Goal: Transaction & Acquisition: Book appointment/travel/reservation

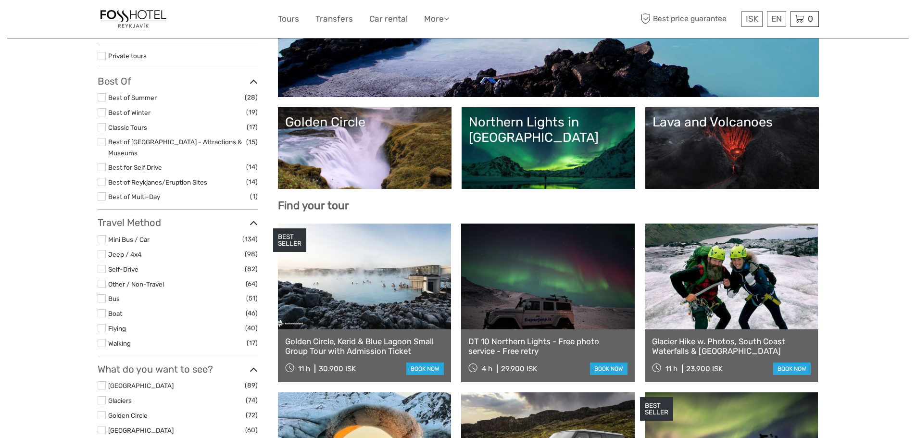
select select
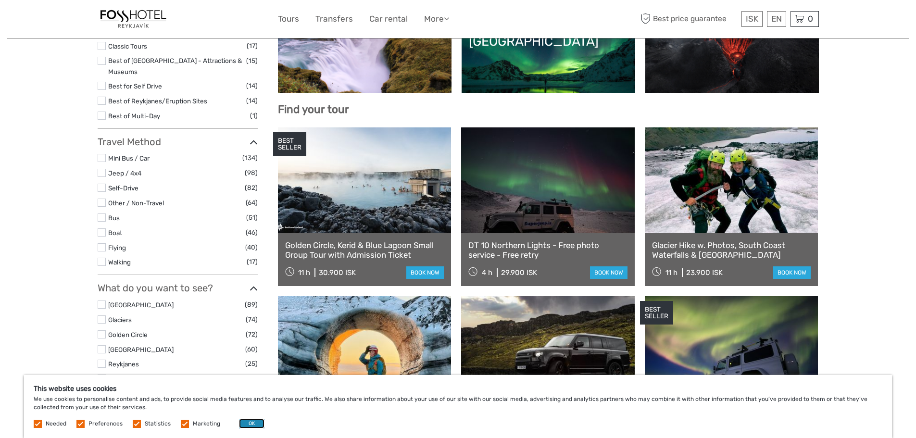
click at [239, 423] on button "OK" at bounding box center [251, 424] width 25 height 10
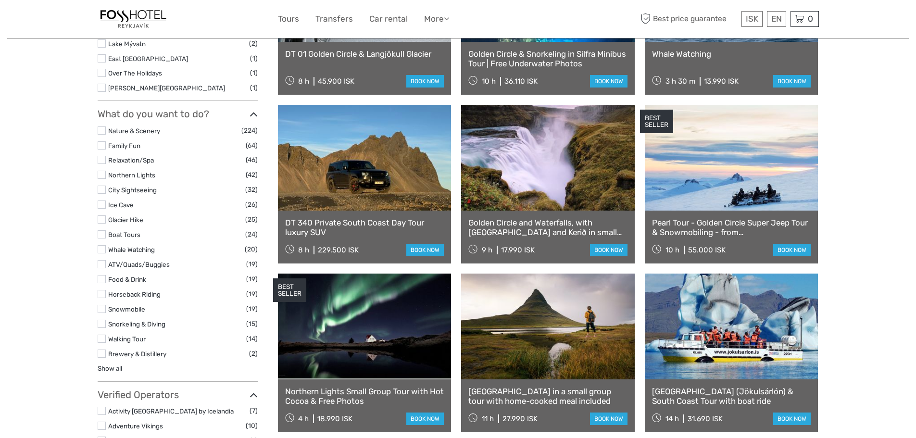
scroll to position [817, 0]
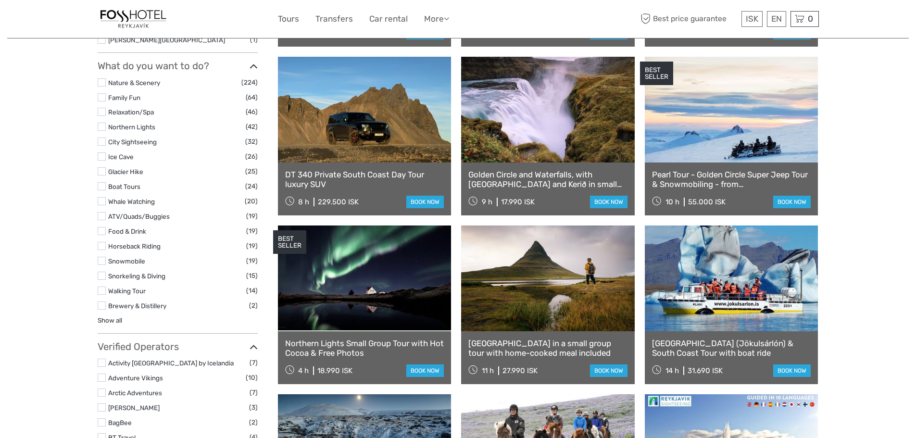
click at [103, 242] on label at bounding box center [102, 246] width 8 height 8
click at [0, 0] on input "checkbox" at bounding box center [0, 0] width 0 height 0
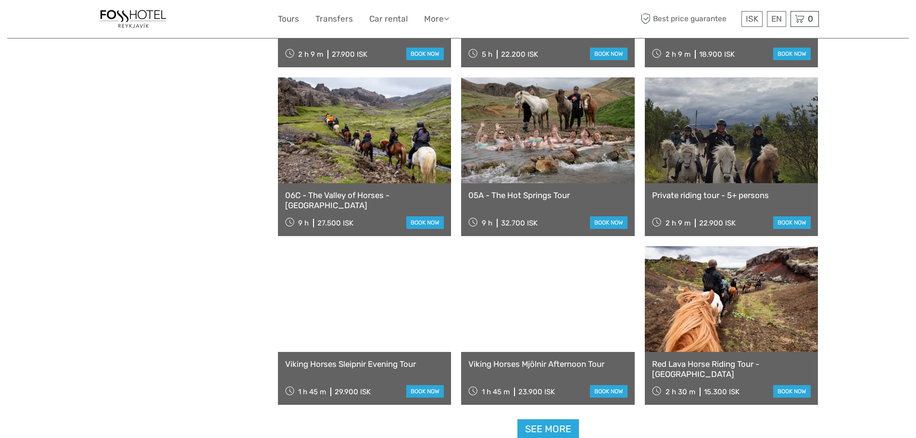
scroll to position [776, 0]
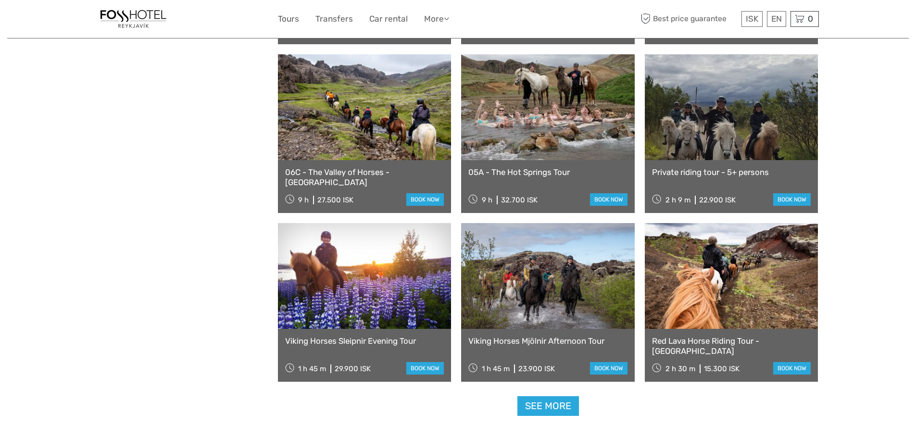
click at [740, 318] on link at bounding box center [732, 276] width 174 height 106
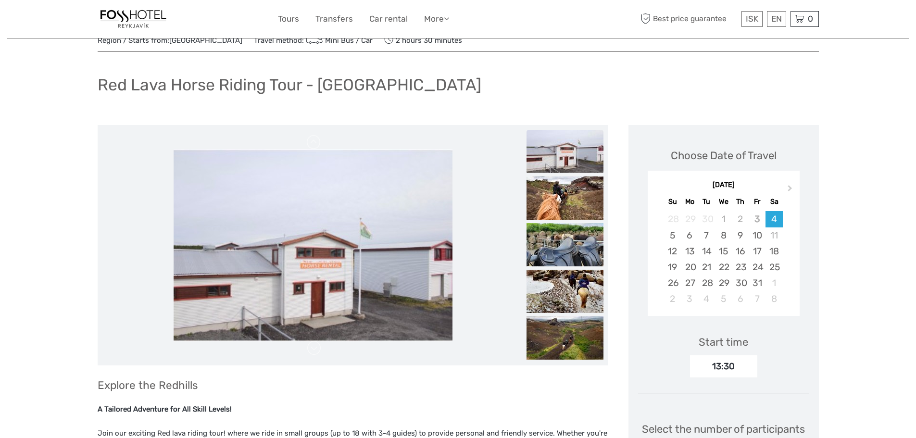
scroll to position [48, 0]
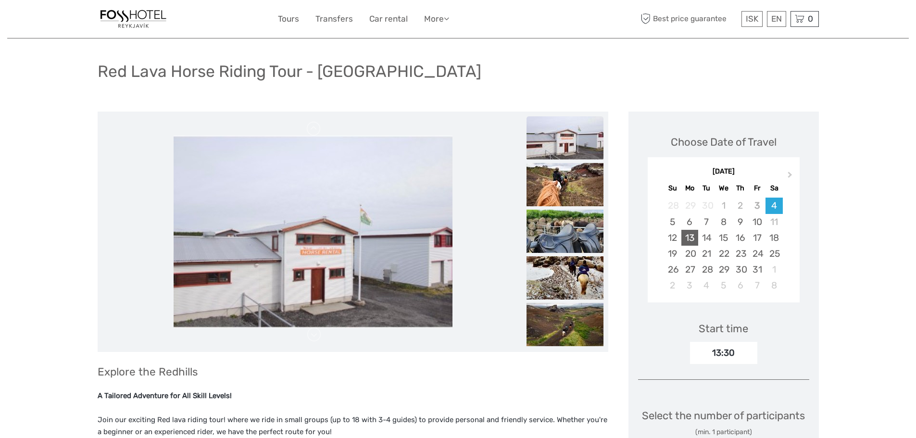
click at [698, 236] on div "13" at bounding box center [689, 238] width 17 height 16
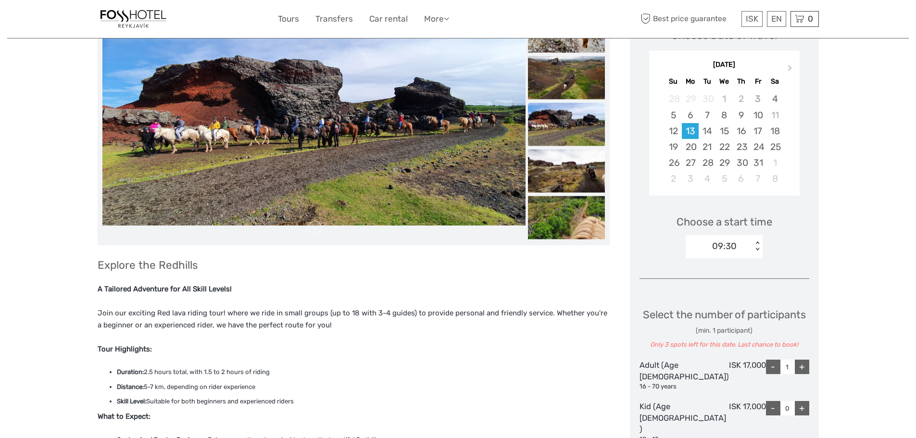
scroll to position [0, 0]
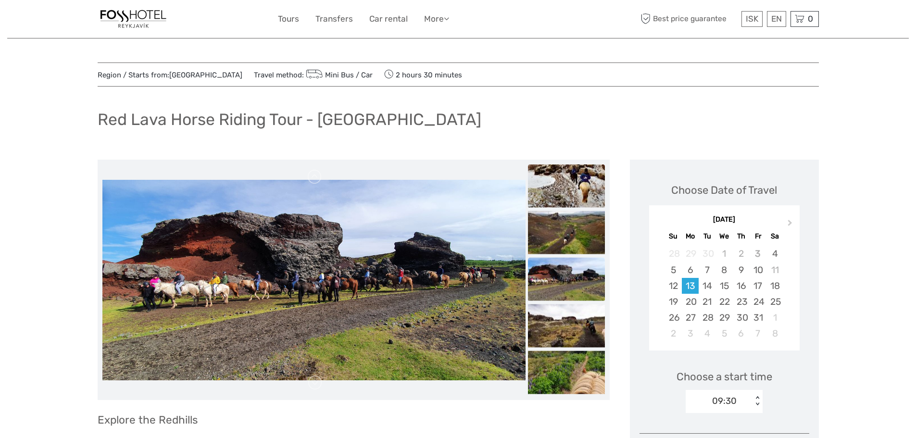
click at [579, 187] on img at bounding box center [566, 185] width 77 height 43
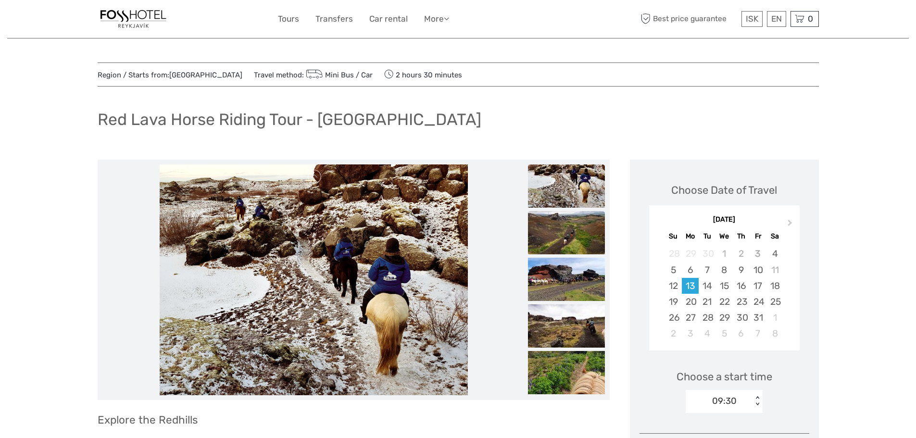
click at [577, 223] on img at bounding box center [566, 232] width 77 height 43
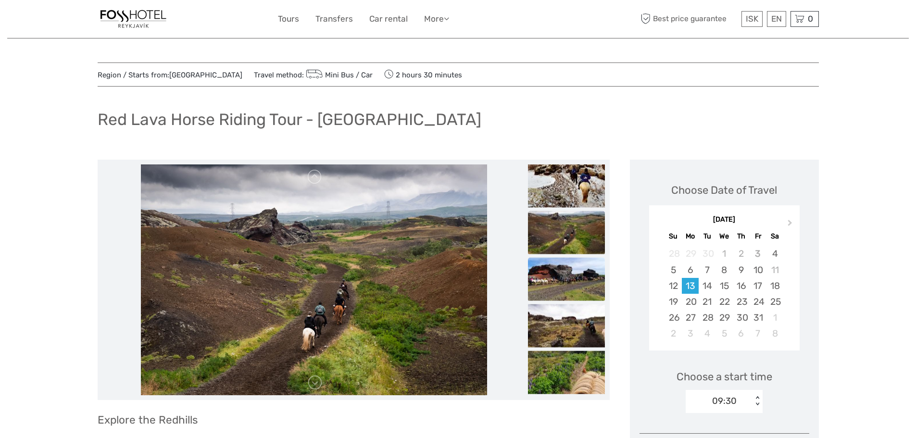
click at [572, 264] on img at bounding box center [566, 279] width 77 height 43
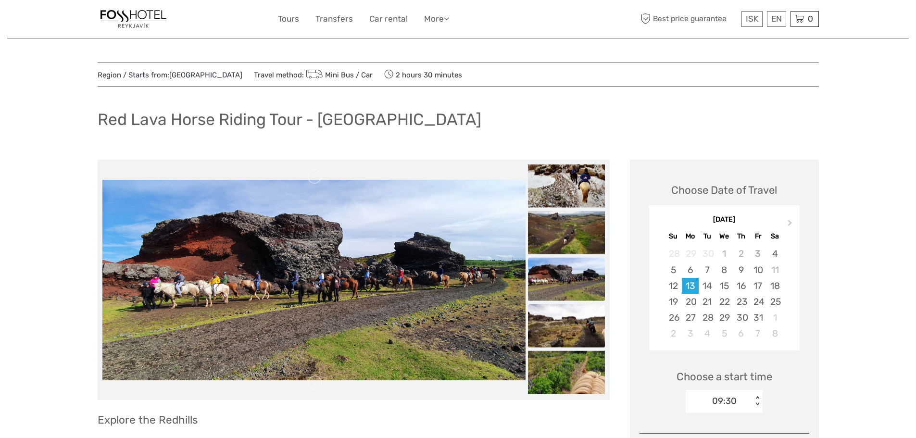
click at [566, 316] on img at bounding box center [566, 325] width 77 height 43
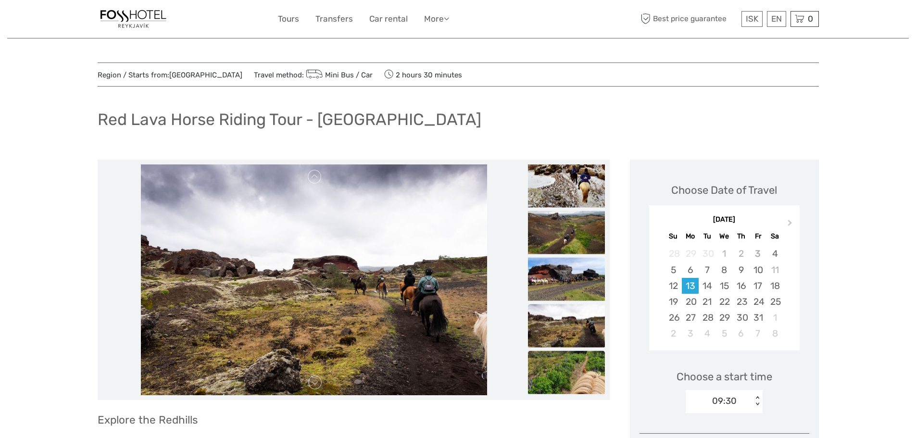
click at [565, 353] on img at bounding box center [566, 372] width 77 height 43
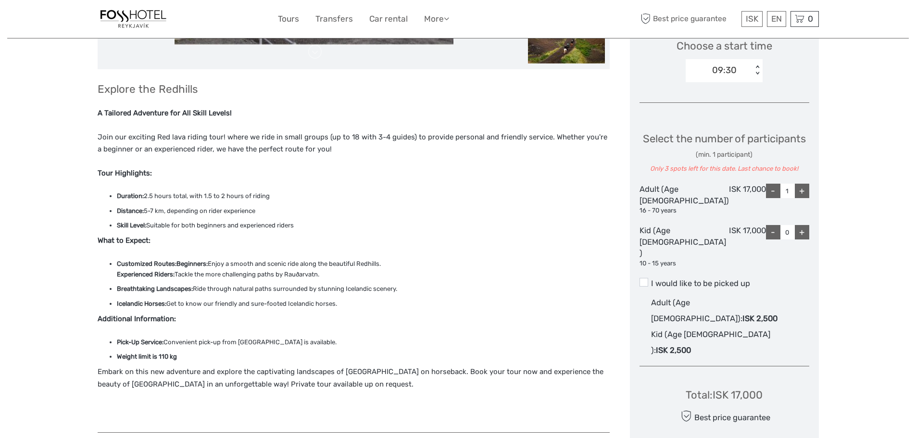
scroll to position [385, 0]
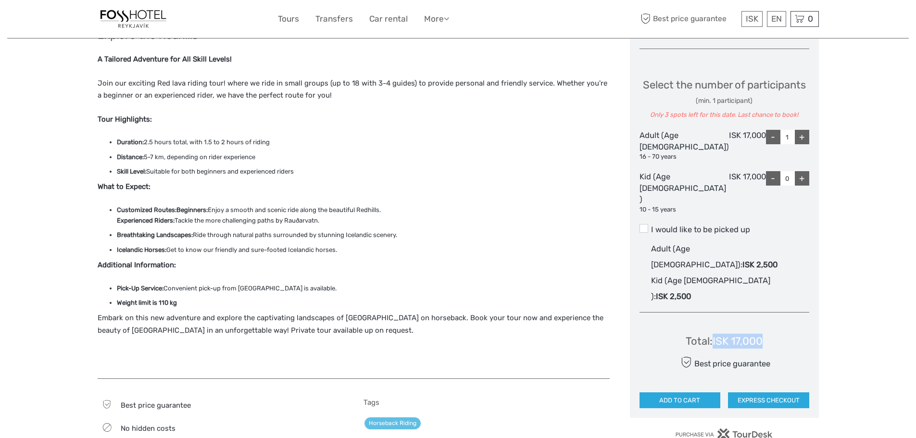
drag, startPoint x: 764, startPoint y: 313, endPoint x: 719, endPoint y: 313, distance: 45.7
click at [719, 320] on div "Total : ISK 17,000 Best price guarantee ADD TO CART EXPRESS CHECKOUT" at bounding box center [724, 364] width 170 height 88
copy div "ISK 17,000"
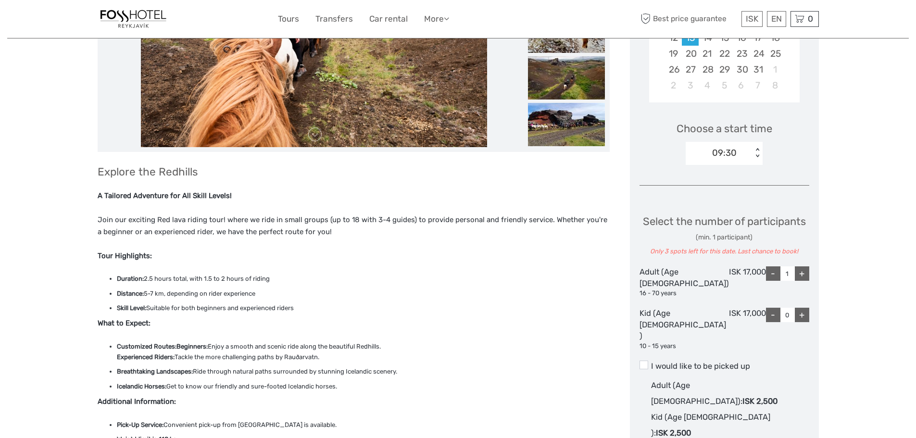
scroll to position [240, 0]
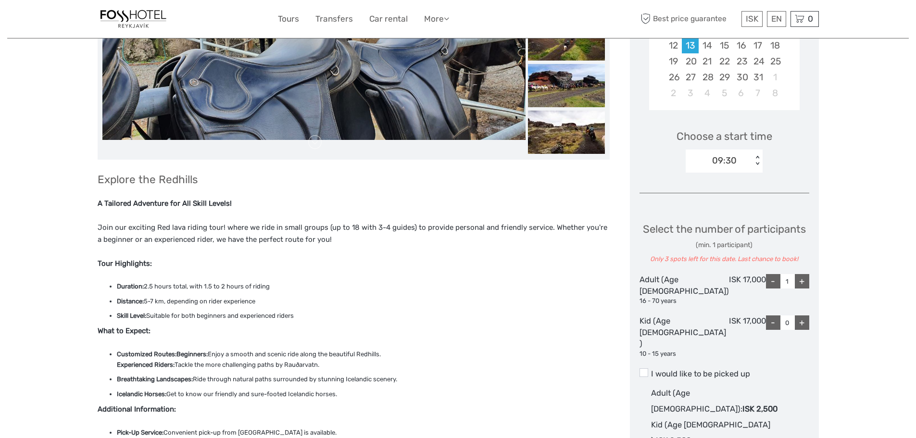
click at [761, 164] on div "< >" at bounding box center [757, 161] width 8 height 10
click at [711, 203] on div "13:30" at bounding box center [723, 206] width 67 height 16
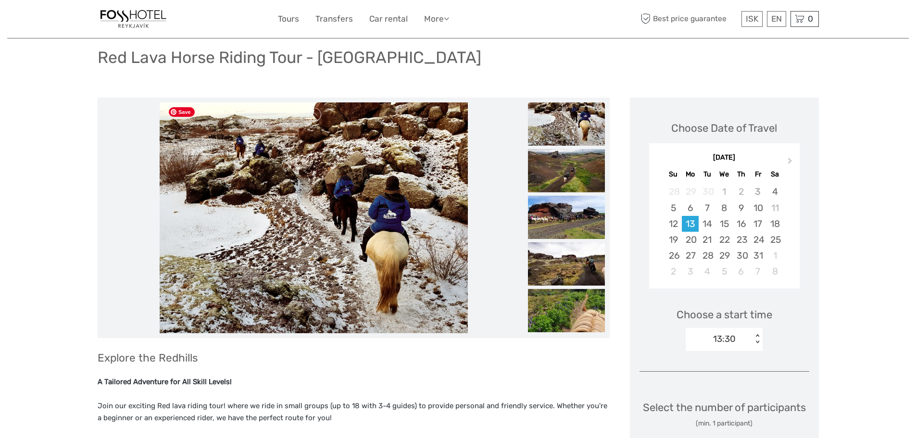
scroll to position [48, 0]
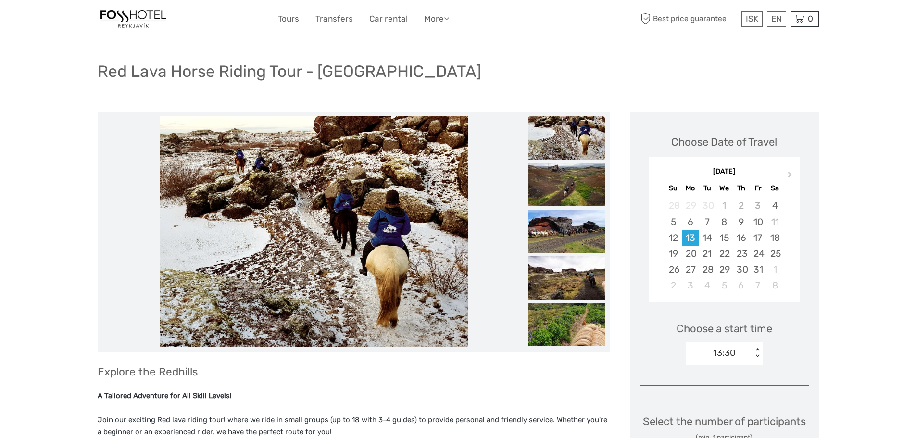
click at [500, 214] on li at bounding box center [313, 231] width 423 height 231
click at [486, 239] on li at bounding box center [313, 231] width 423 height 231
click at [574, 138] on img at bounding box center [566, 137] width 77 height 43
click at [574, 176] on img at bounding box center [566, 184] width 77 height 43
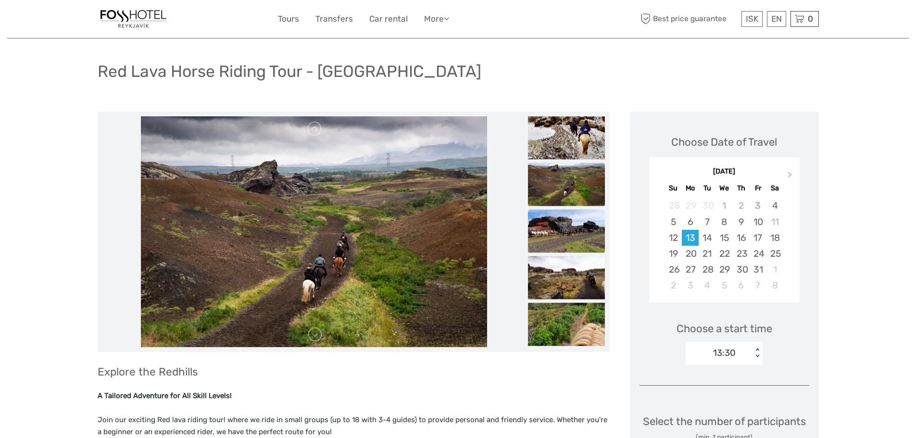
click at [573, 221] on img at bounding box center [566, 231] width 77 height 43
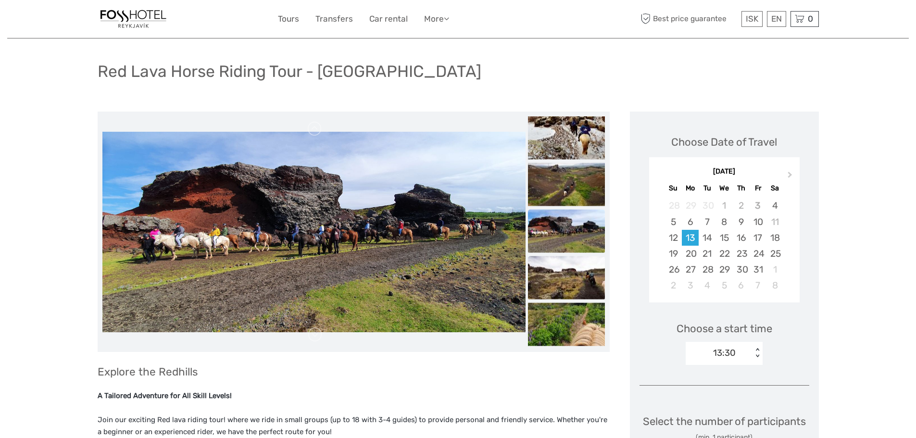
click at [574, 274] on img at bounding box center [566, 277] width 77 height 43
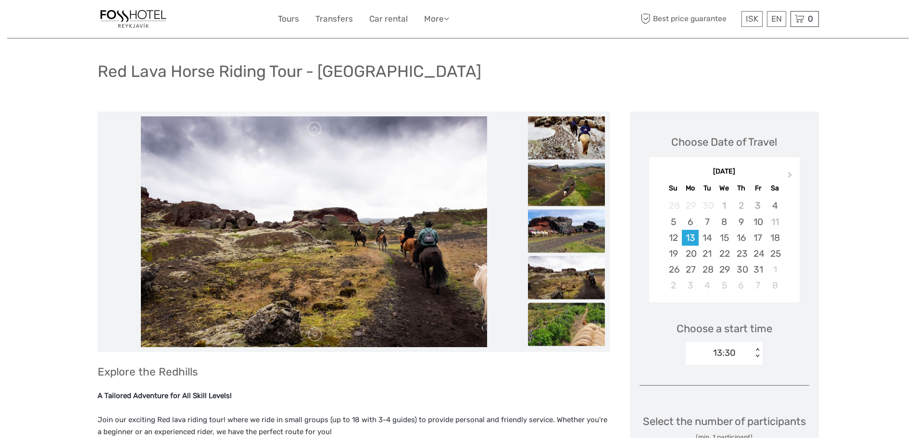
click at [580, 320] on img at bounding box center [566, 324] width 77 height 43
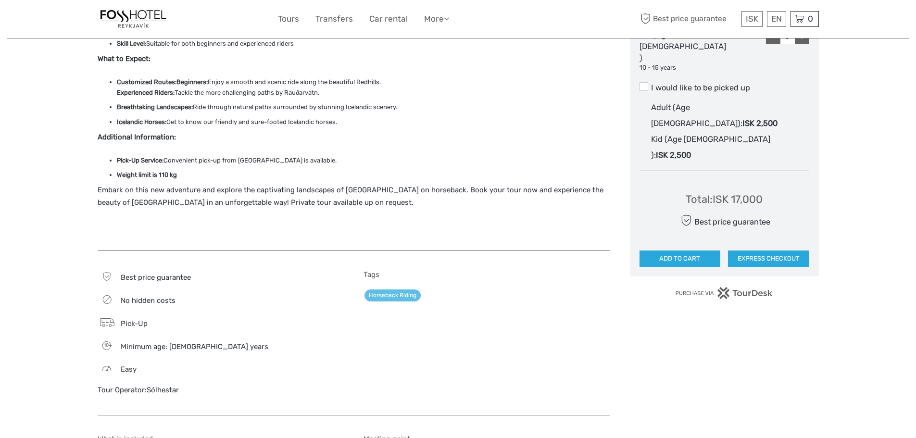
scroll to position [529, 0]
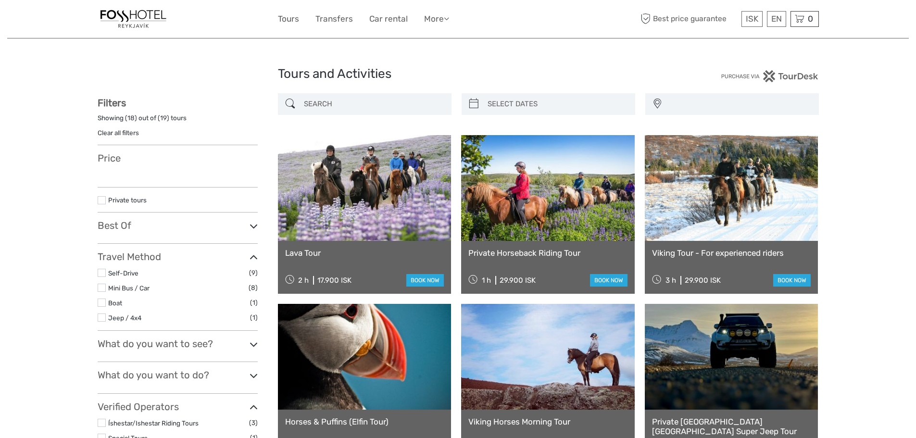
select select
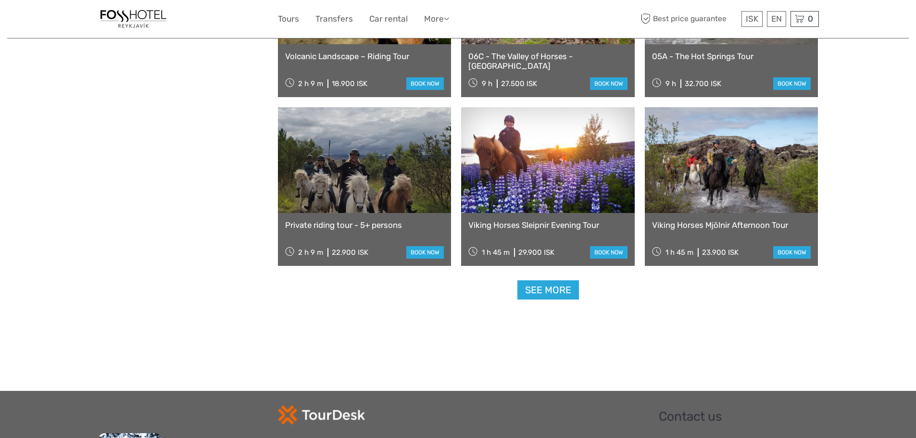
scroll to position [872, 0]
select select
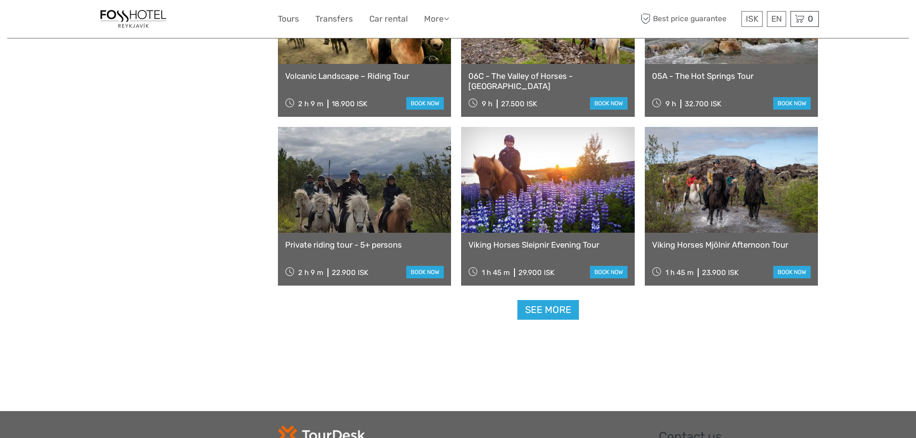
scroll to position [0, 0]
click at [526, 242] on link "Viking Horses Sleipnir Evening Tour" at bounding box center [547, 245] width 159 height 10
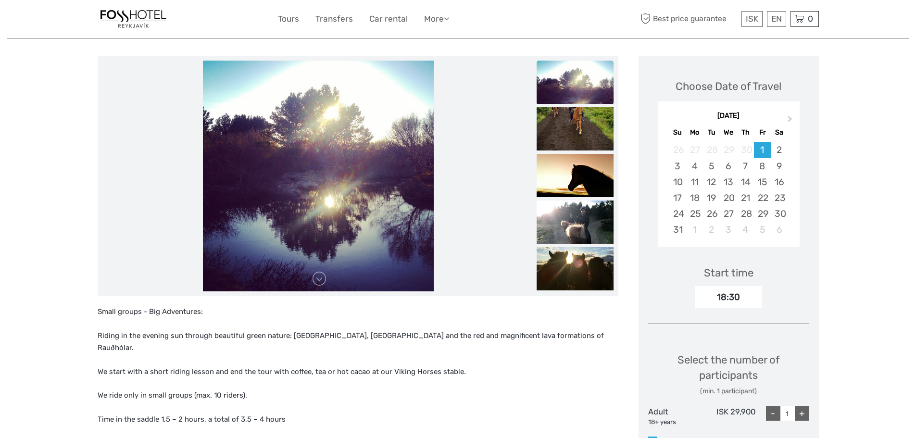
scroll to position [48, 0]
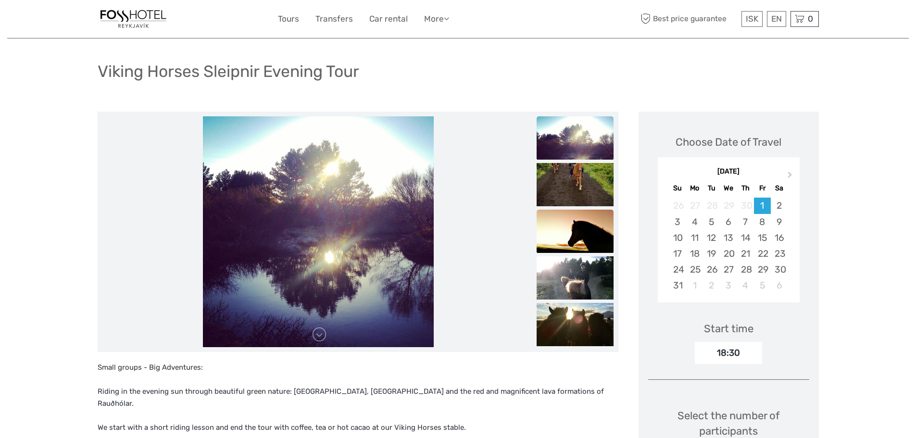
click at [586, 213] on img at bounding box center [575, 231] width 77 height 43
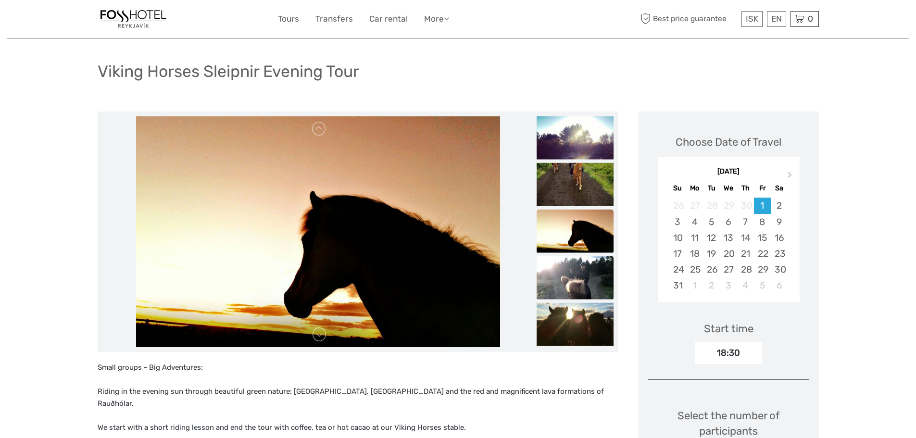
click at [567, 272] on img at bounding box center [575, 277] width 77 height 43
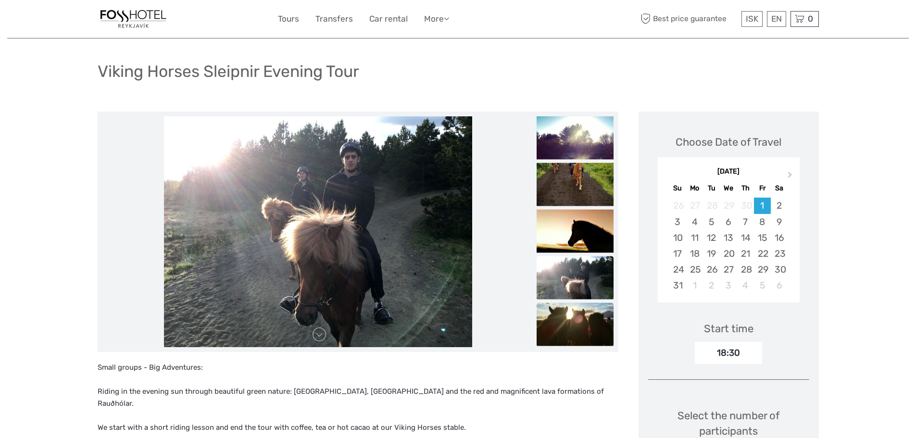
click at [572, 309] on img at bounding box center [575, 324] width 77 height 43
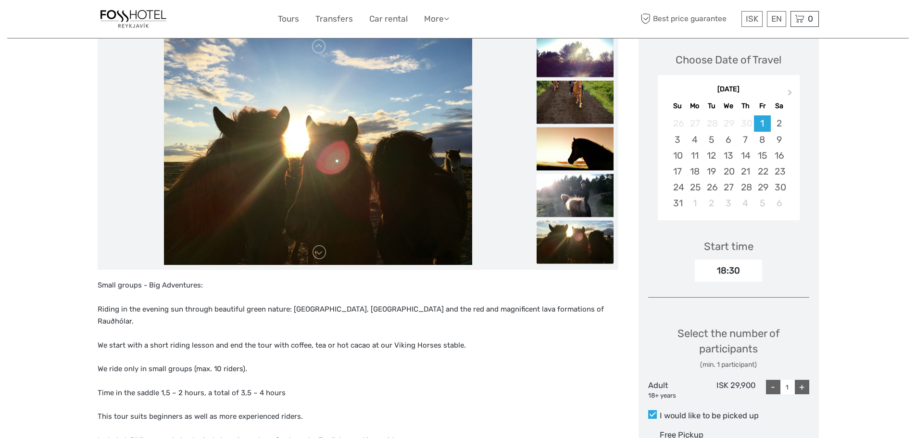
scroll to position [192, 0]
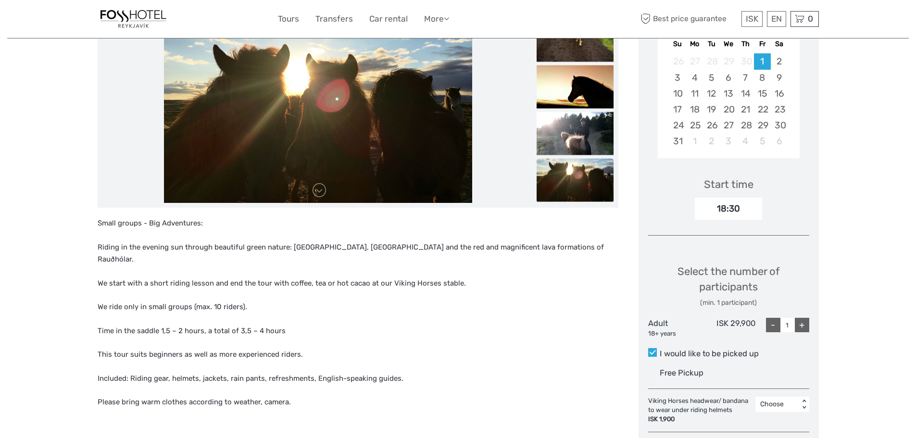
click at [802, 323] on div "+" at bounding box center [802, 325] width 14 height 14
type input "2"
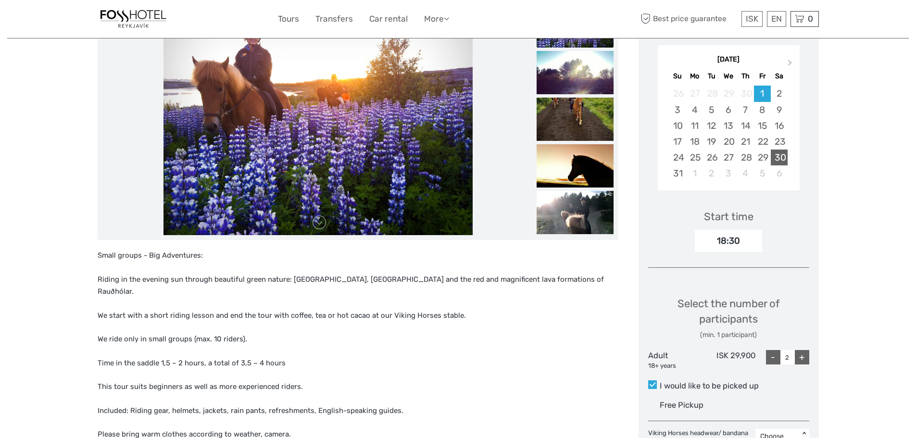
scroll to position [144, 0]
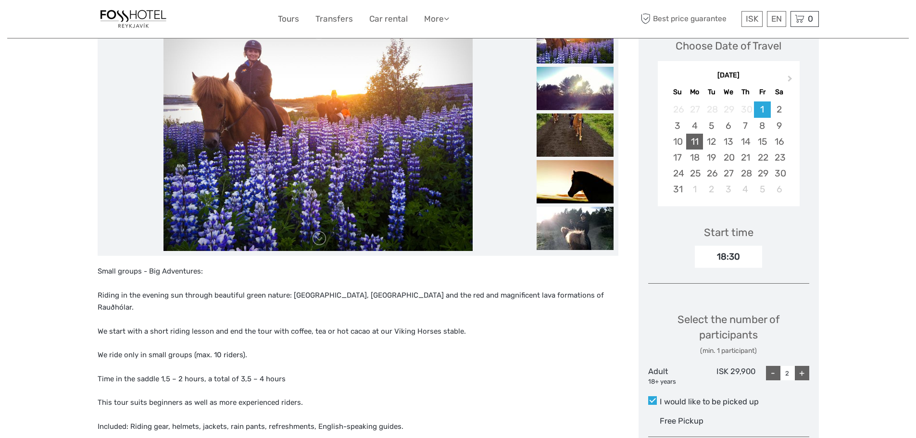
click at [694, 142] on div "11" at bounding box center [694, 142] width 17 height 16
click at [801, 368] on div "+" at bounding box center [802, 373] width 14 height 14
type input "2"
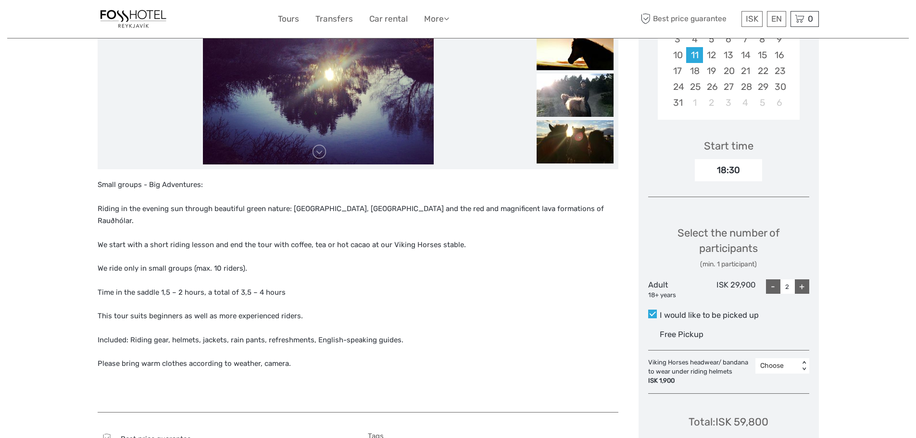
scroll to position [288, 0]
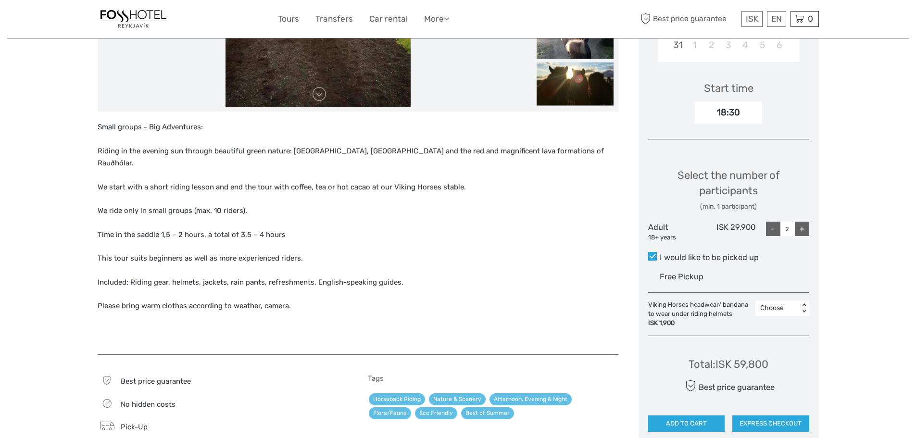
click at [802, 311] on div "< >" at bounding box center [804, 308] width 8 height 10
click at [819, 314] on div "Region / Starts from: Capital Region Travel method: Mini Bus / Car 1 hour 45 mi…" at bounding box center [458, 324] width 902 height 1225
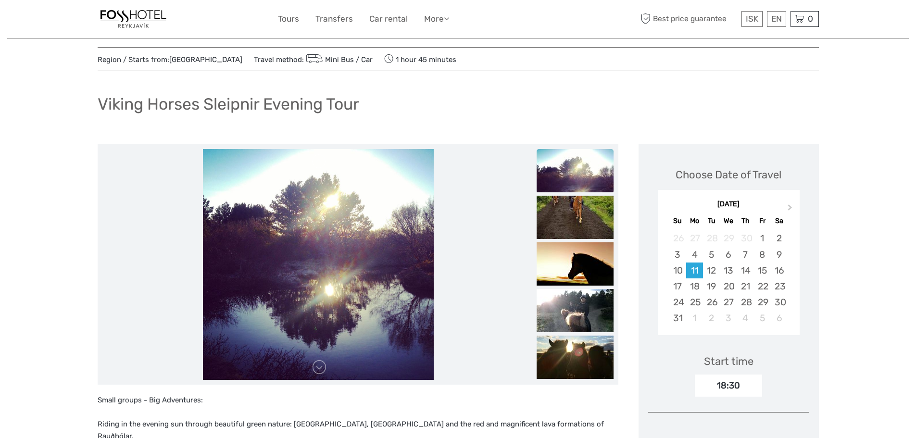
scroll to position [0, 0]
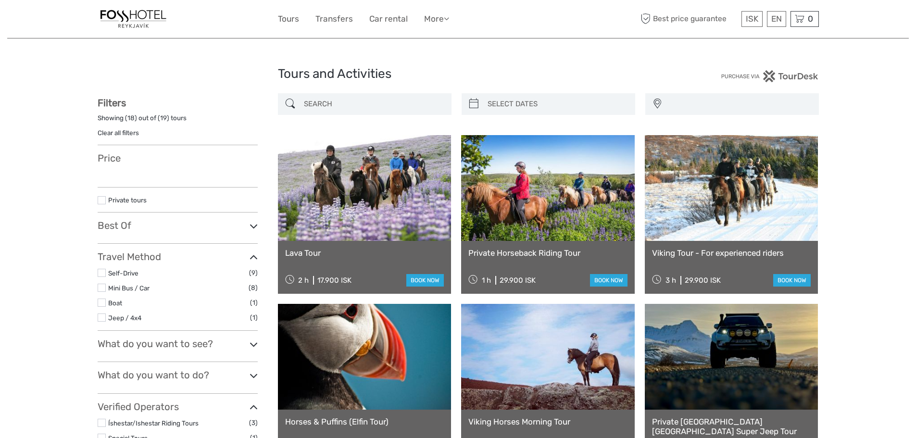
select select
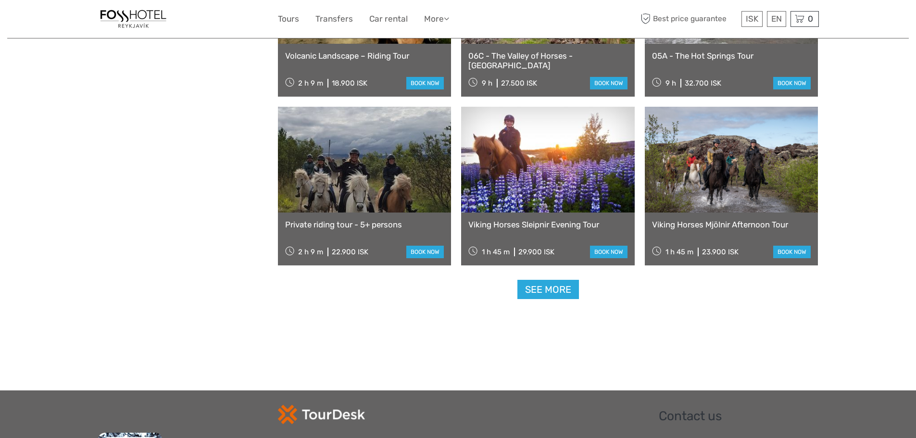
select select
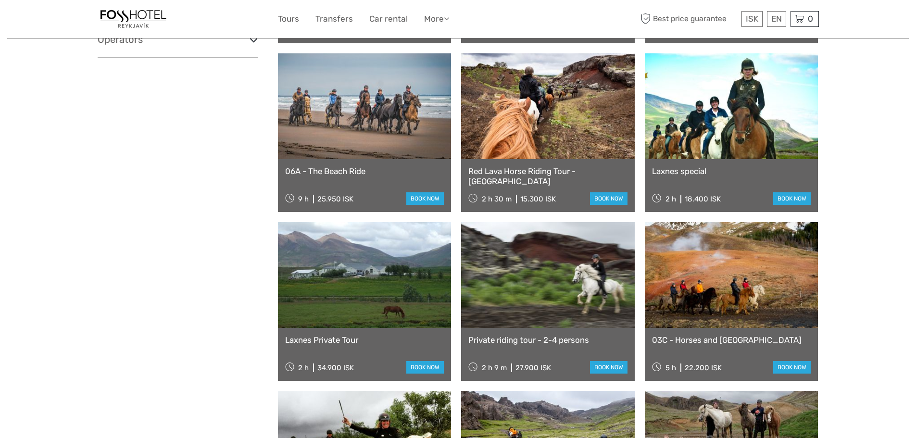
scroll to position [391, 0]
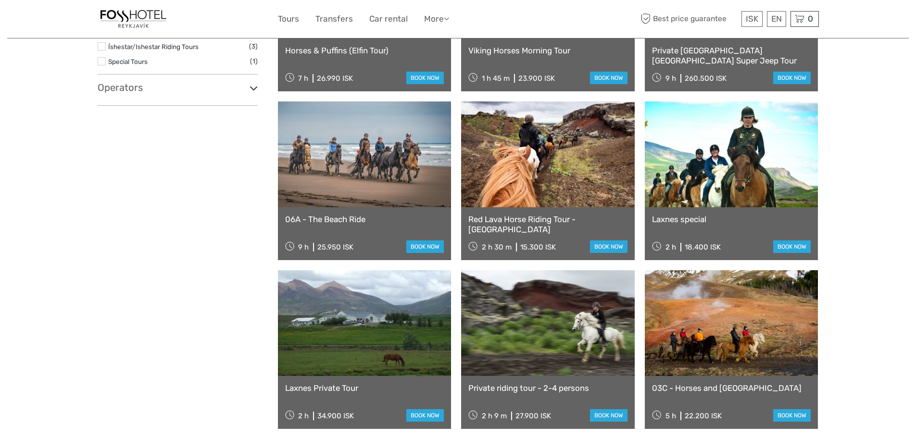
click at [526, 215] on link "Red Lava Horse Riding Tour - [GEOGRAPHIC_DATA]" at bounding box center [547, 224] width 159 height 20
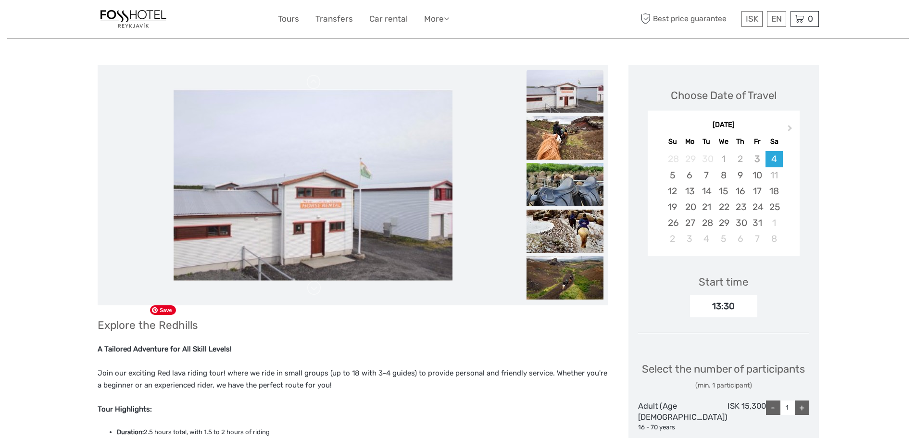
scroll to position [48, 0]
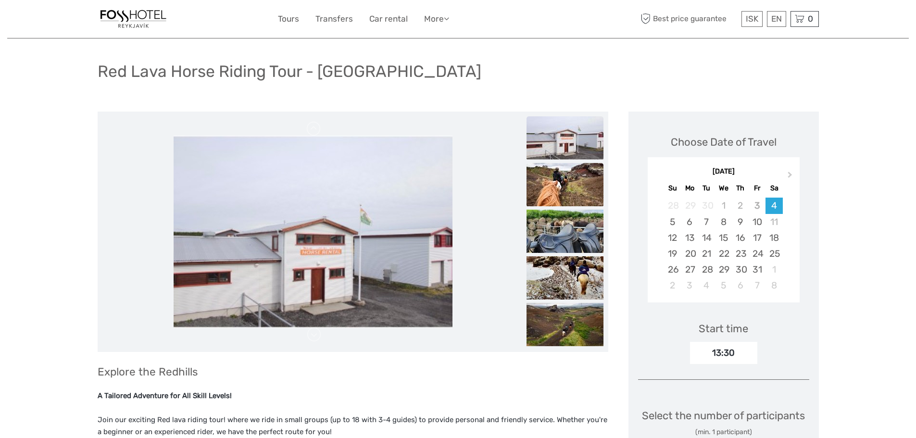
click at [575, 170] on img at bounding box center [564, 184] width 77 height 43
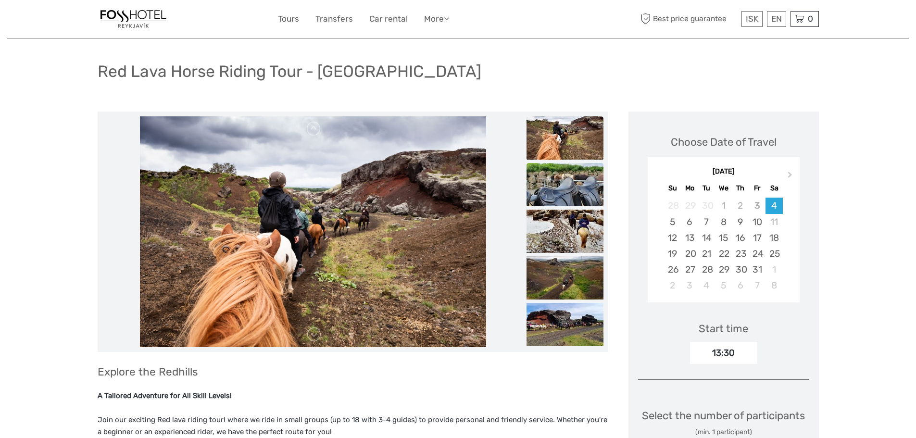
click at [573, 185] on img at bounding box center [564, 184] width 77 height 43
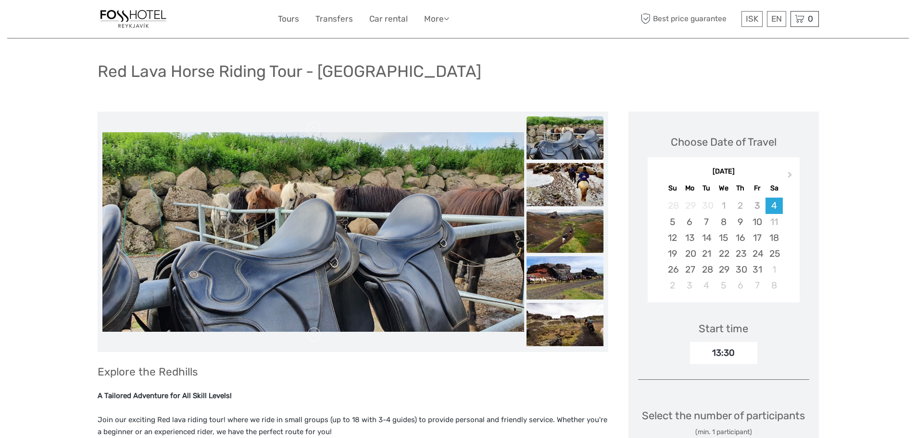
click at [575, 222] on img at bounding box center [564, 231] width 77 height 43
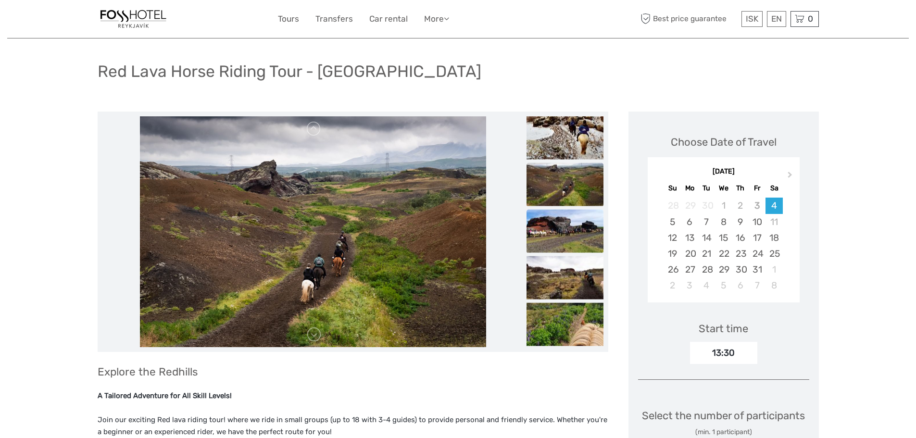
click at [569, 227] on img at bounding box center [564, 231] width 77 height 43
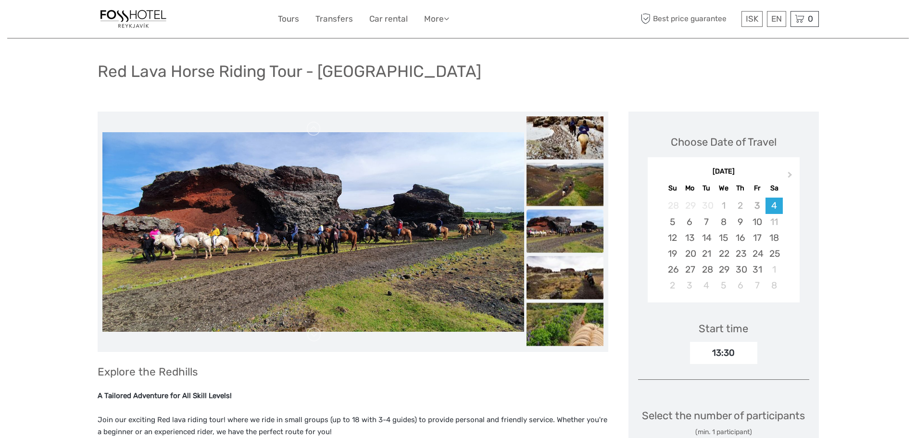
click at [569, 268] on img at bounding box center [564, 277] width 77 height 43
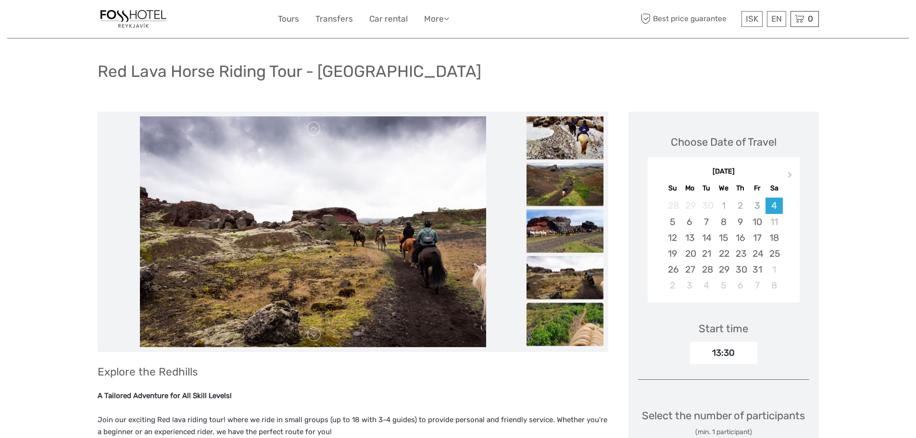
click at [571, 314] on img at bounding box center [564, 324] width 77 height 43
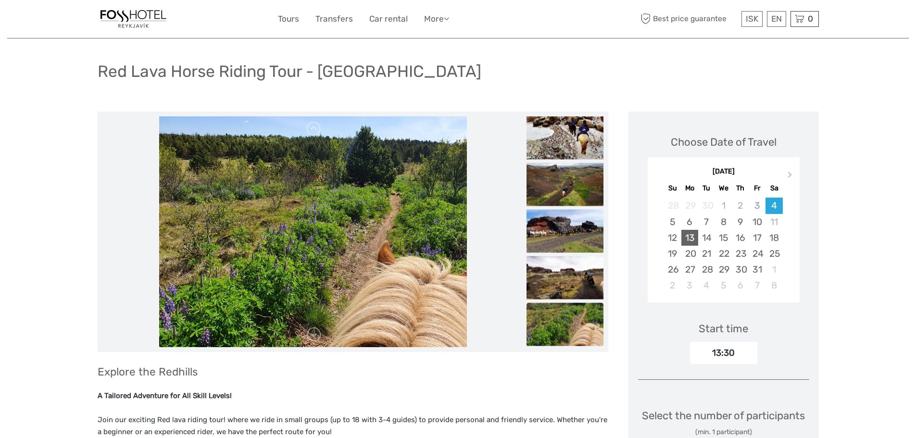
click at [695, 236] on div "13" at bounding box center [689, 238] width 17 height 16
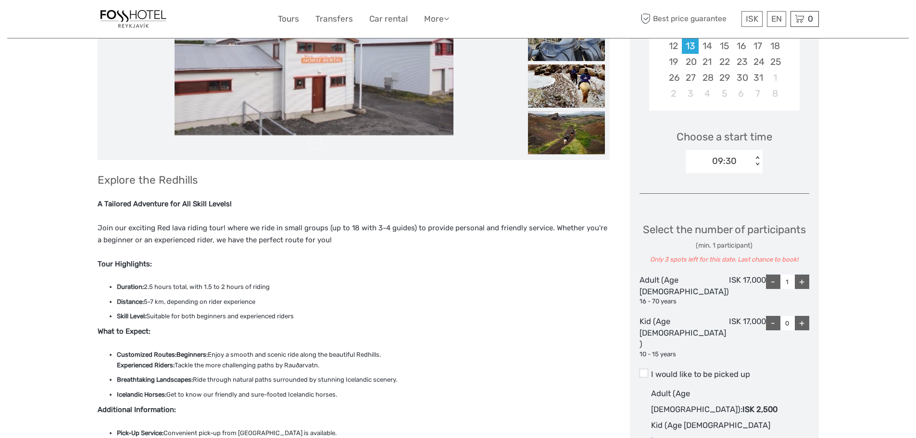
scroll to position [240, 0]
click at [762, 163] on div "< >" at bounding box center [757, 161] width 8 height 10
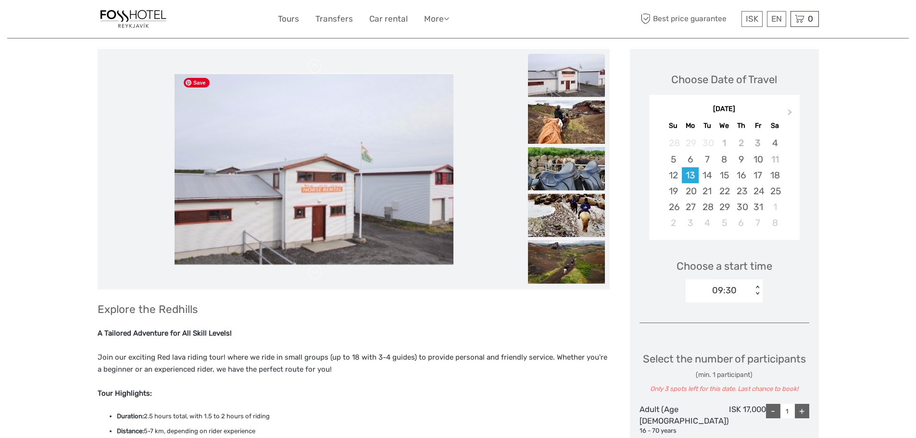
scroll to position [48, 0]
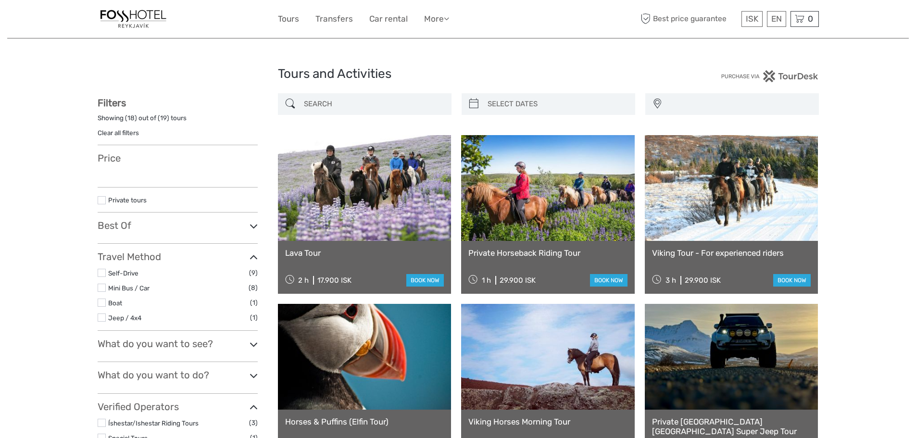
select select
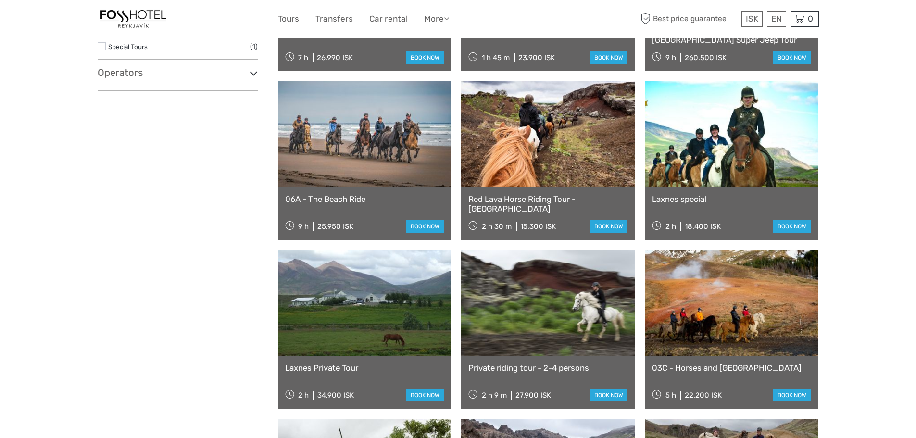
select select
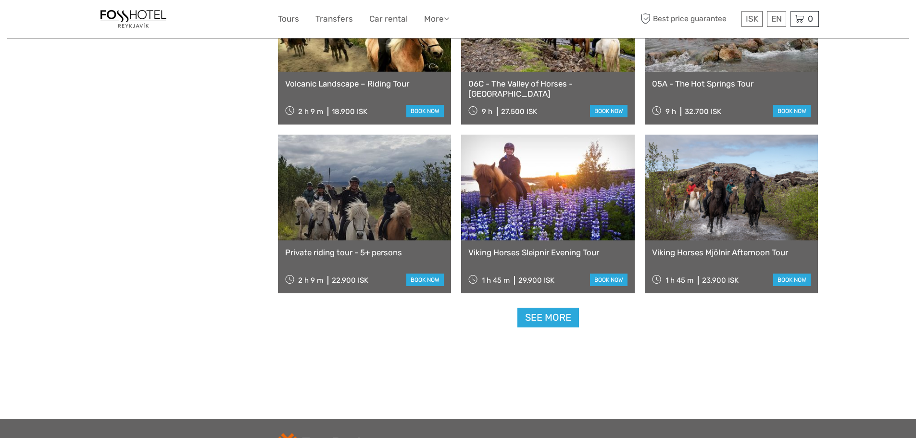
scroll to position [865, 0]
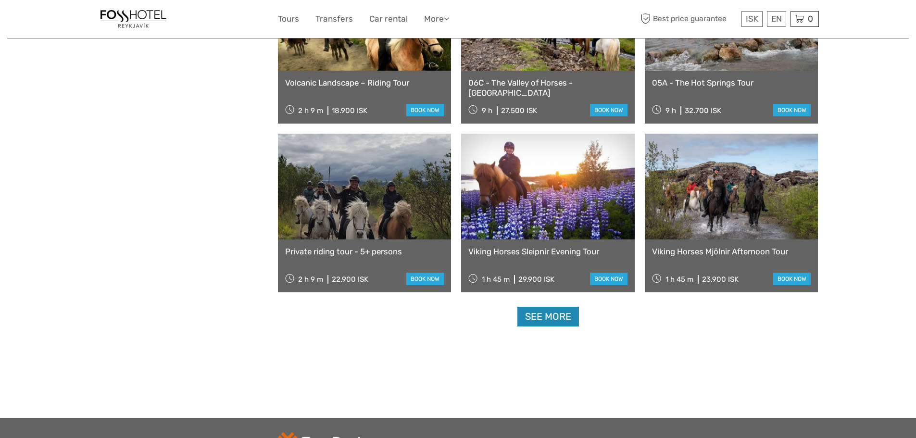
click at [543, 313] on link "See more" at bounding box center [548, 317] width 62 height 20
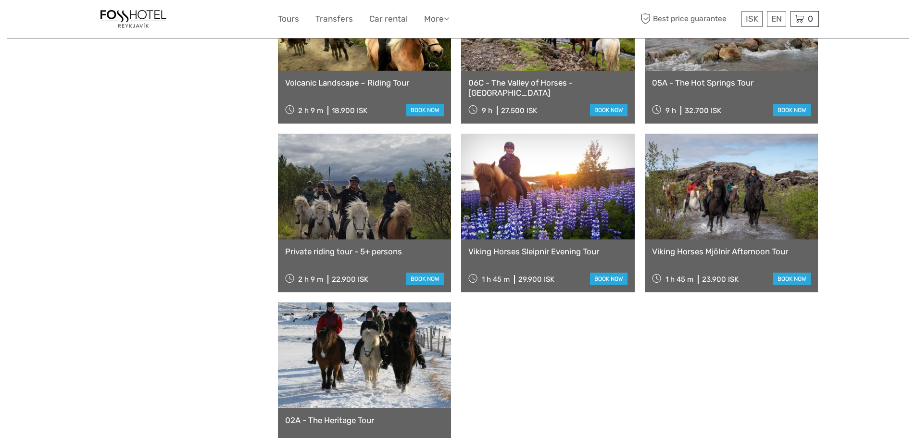
scroll to position [1010, 0]
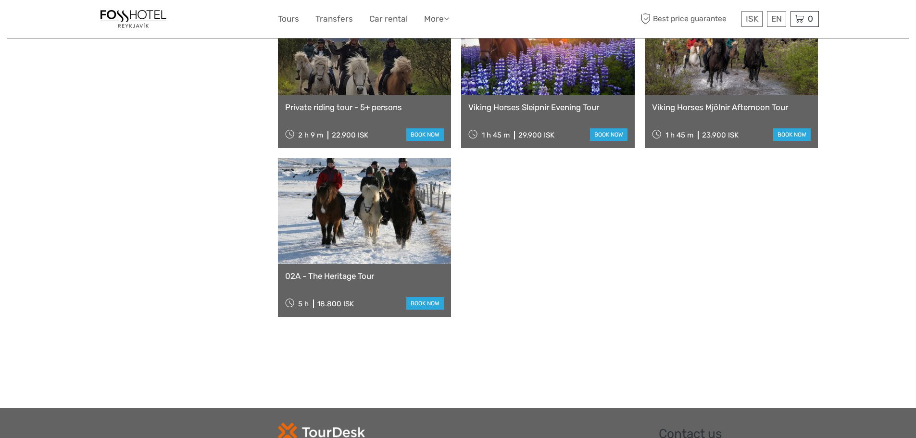
click at [330, 271] on link "02A - The Heritage Tour" at bounding box center [364, 276] width 159 height 10
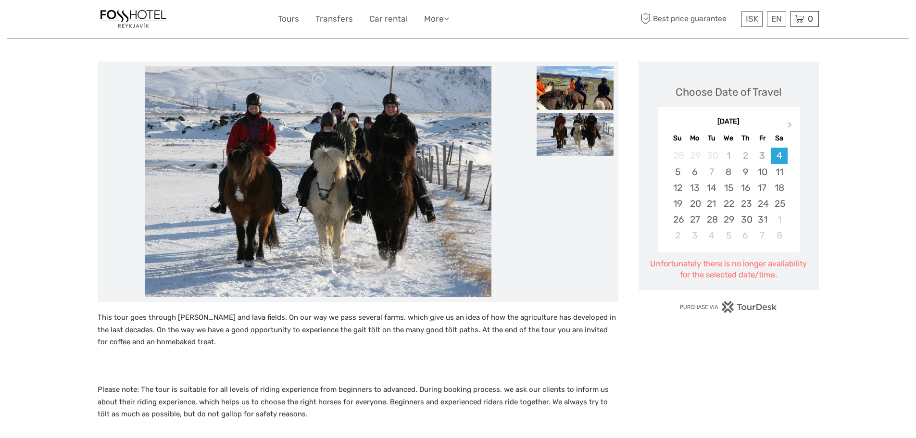
scroll to position [96, 0]
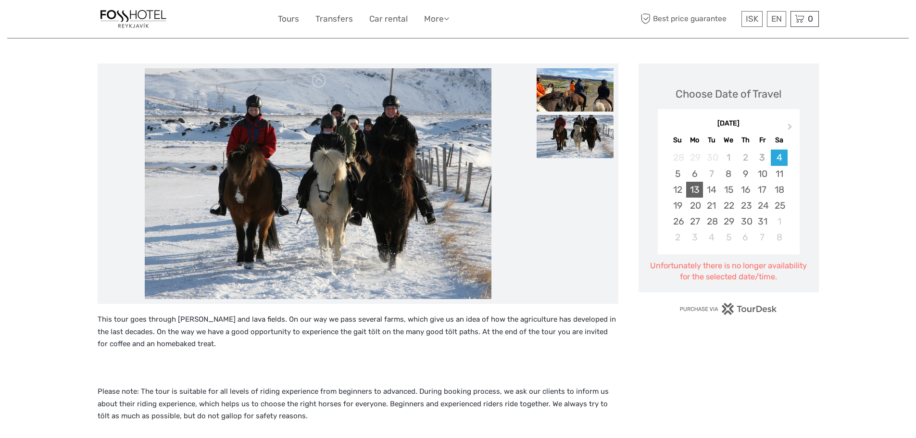
click at [696, 188] on div "13" at bounding box center [694, 190] width 17 height 16
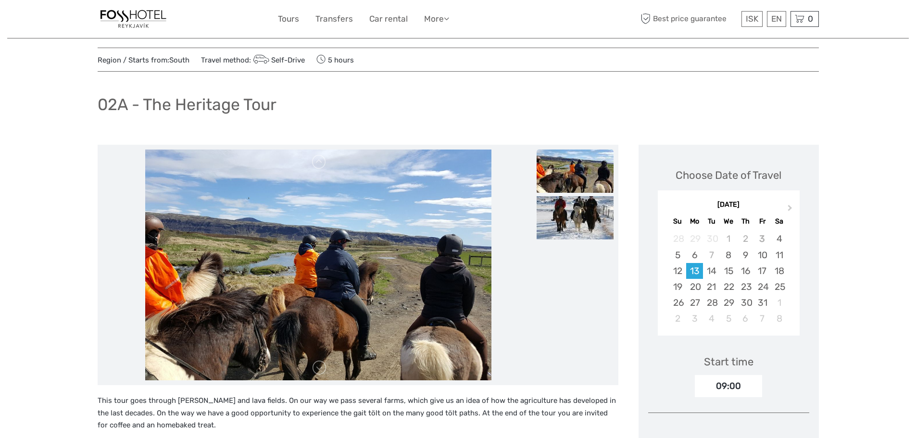
scroll to position [0, 0]
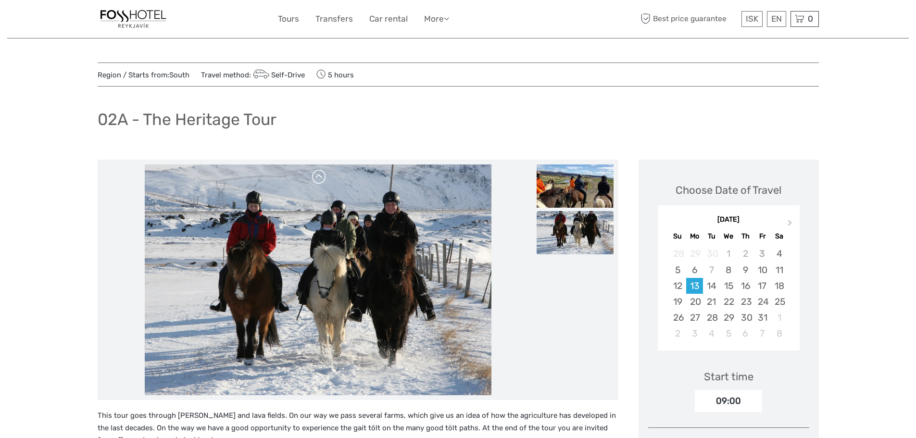
click at [314, 177] on link at bounding box center [319, 176] width 15 height 15
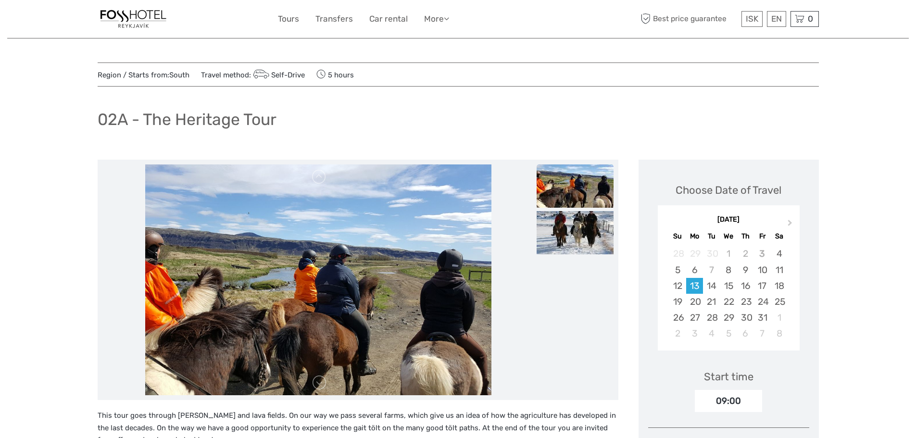
click at [121, 19] on img at bounding box center [133, 19] width 71 height 24
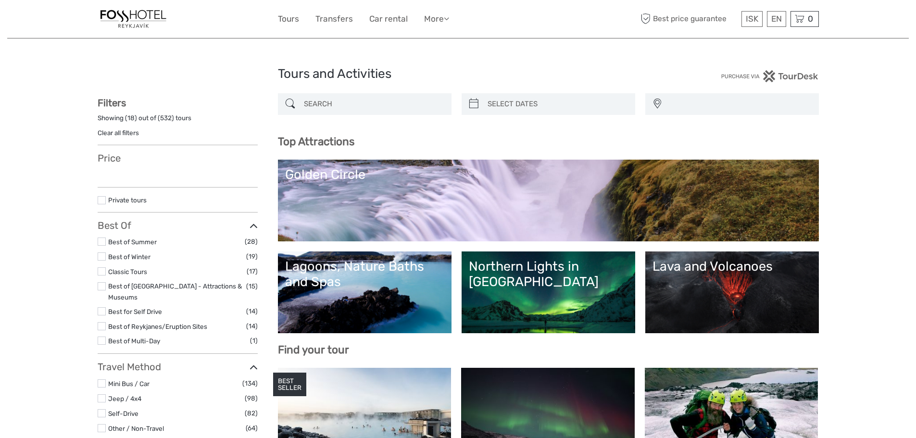
select select
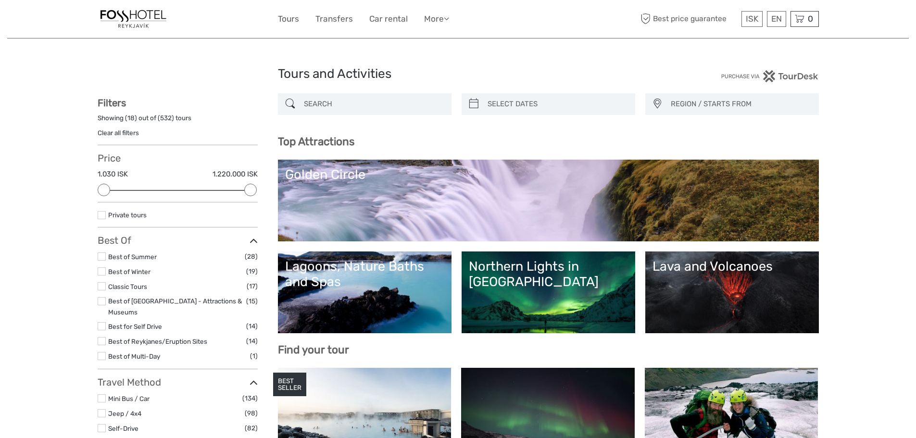
click at [122, 130] on link "Clear all filters" at bounding box center [118, 133] width 41 height 8
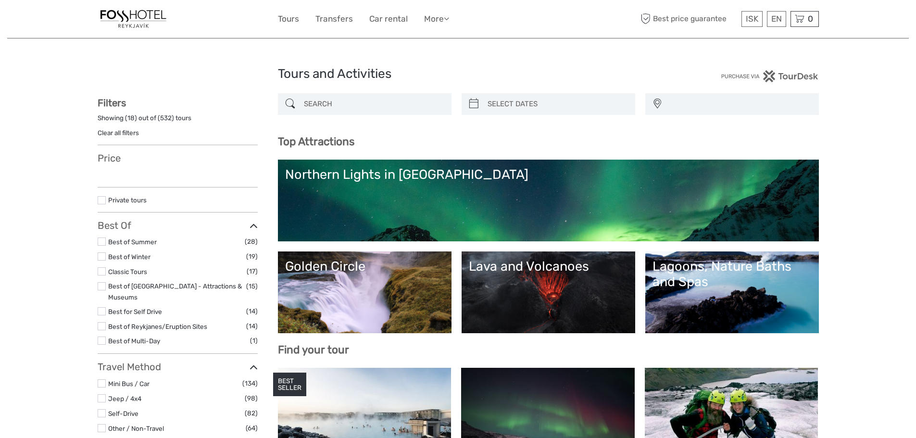
select select
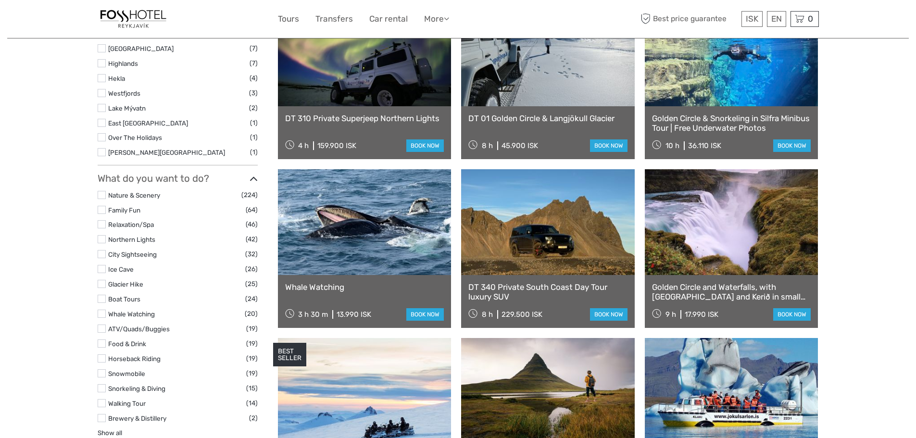
scroll to position [721, 0]
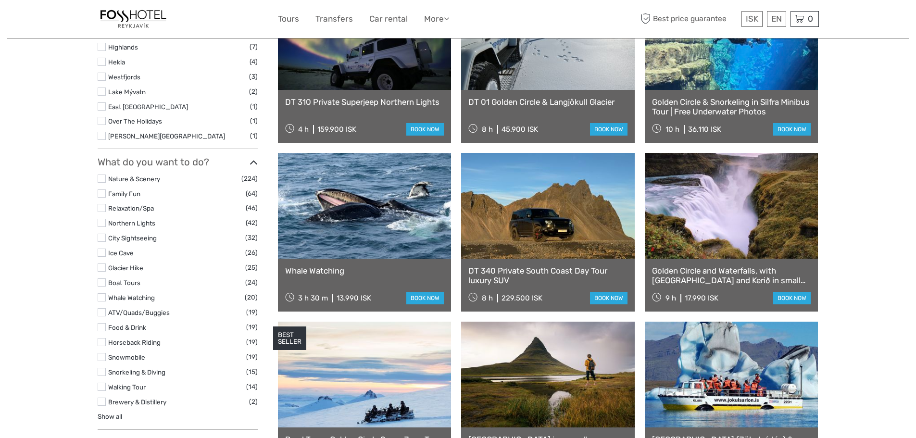
click at [102, 293] on label at bounding box center [102, 297] width 8 height 8
click at [0, 0] on input "checkbox" at bounding box center [0, 0] width 0 height 0
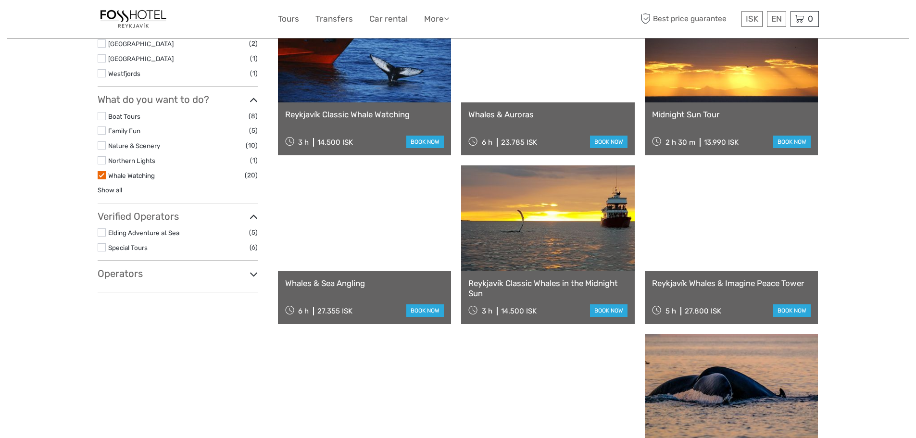
scroll to position [343, 0]
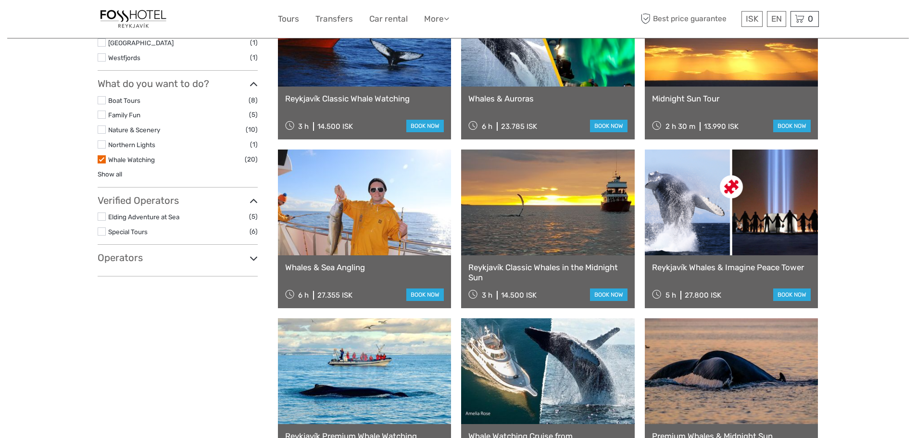
click at [729, 264] on link "Reykjavík Whales & Imagine Peace Tower" at bounding box center [731, 268] width 159 height 10
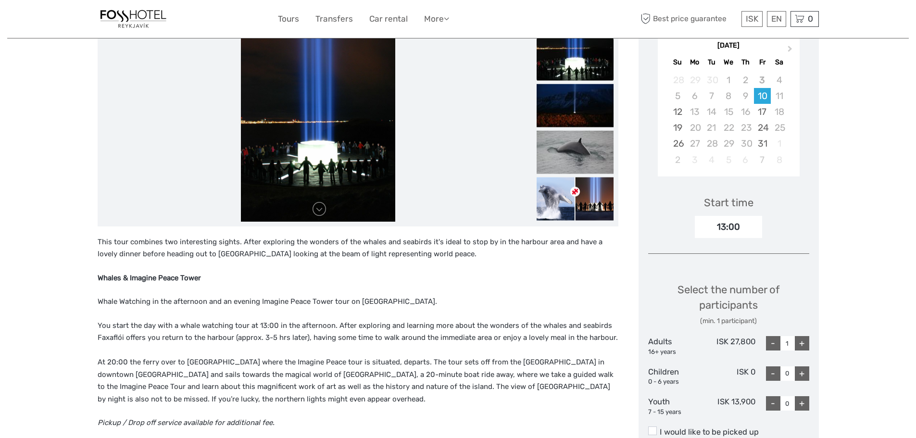
scroll to position [144, 0]
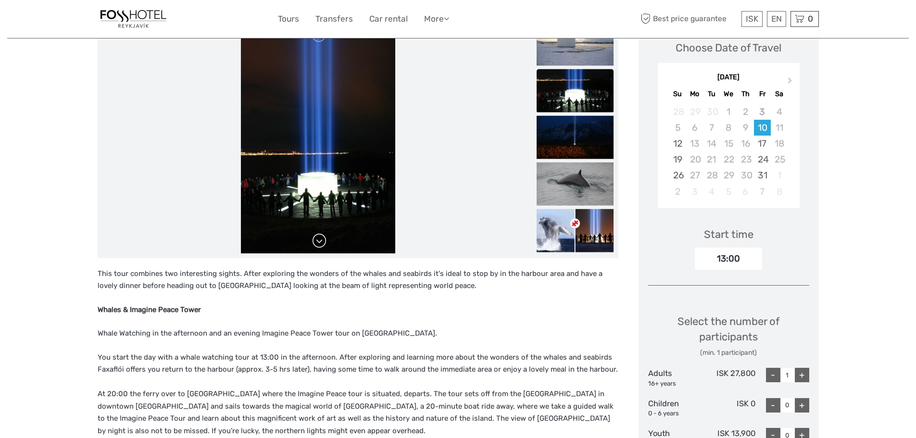
click at [317, 243] on link at bounding box center [319, 240] width 15 height 15
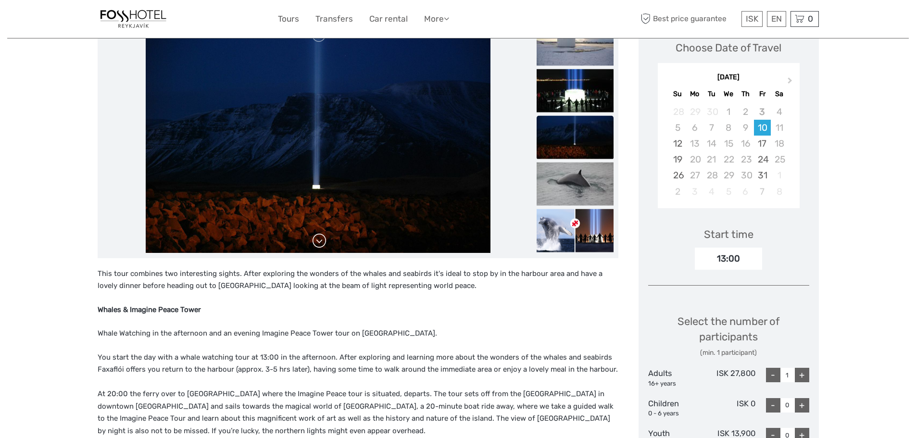
click at [319, 241] on link at bounding box center [319, 240] width 15 height 15
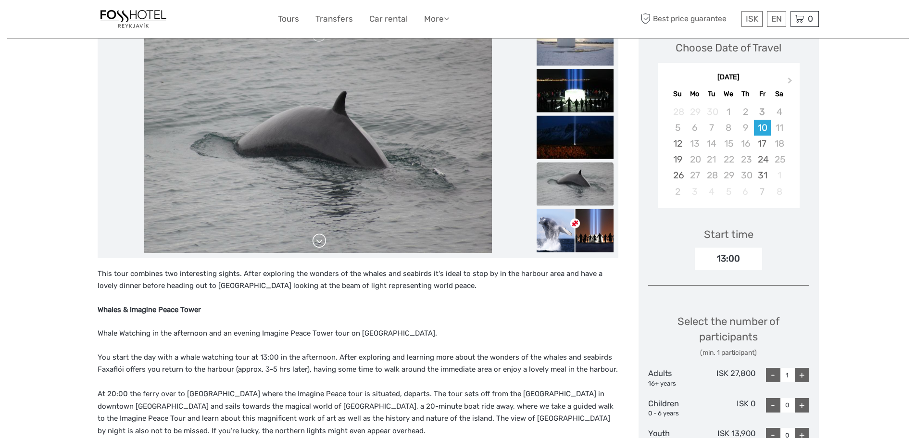
click at [320, 240] on link at bounding box center [319, 240] width 15 height 15
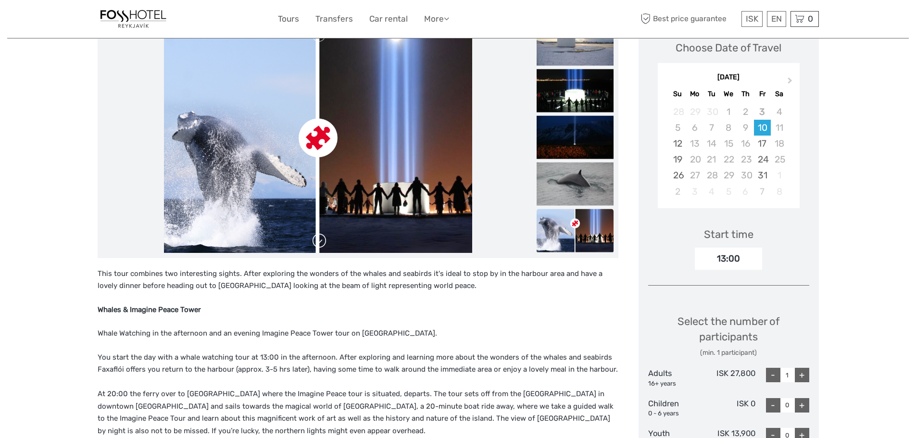
click at [318, 242] on link at bounding box center [319, 240] width 15 height 15
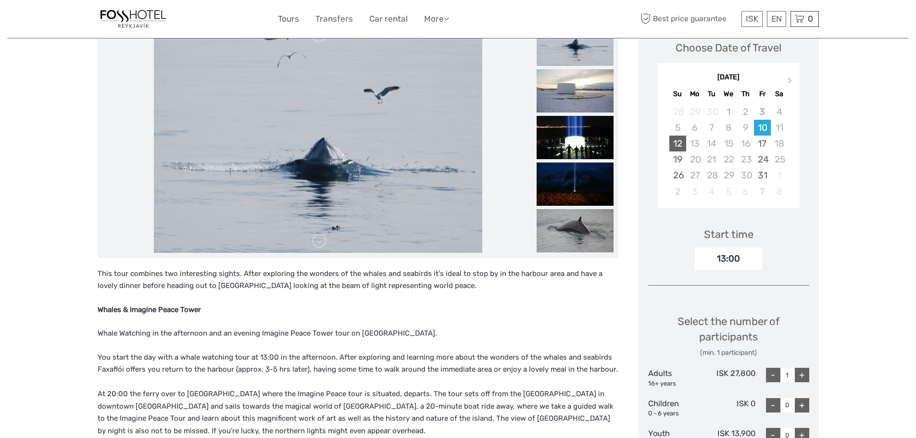
click at [676, 144] on div "12" at bounding box center [677, 144] width 17 height 16
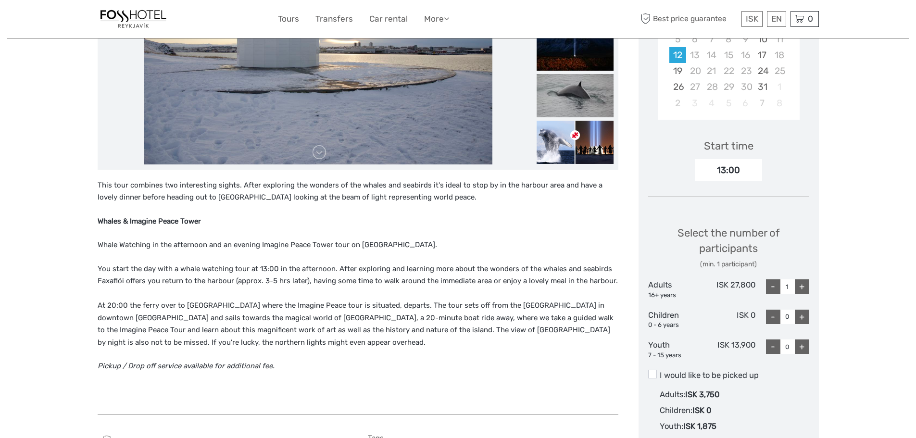
scroll to position [240, 0]
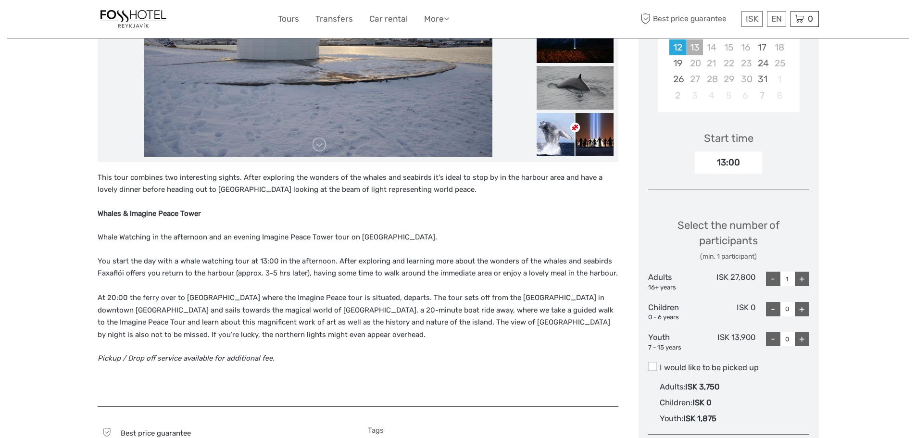
click at [694, 46] on div "13" at bounding box center [694, 47] width 17 height 16
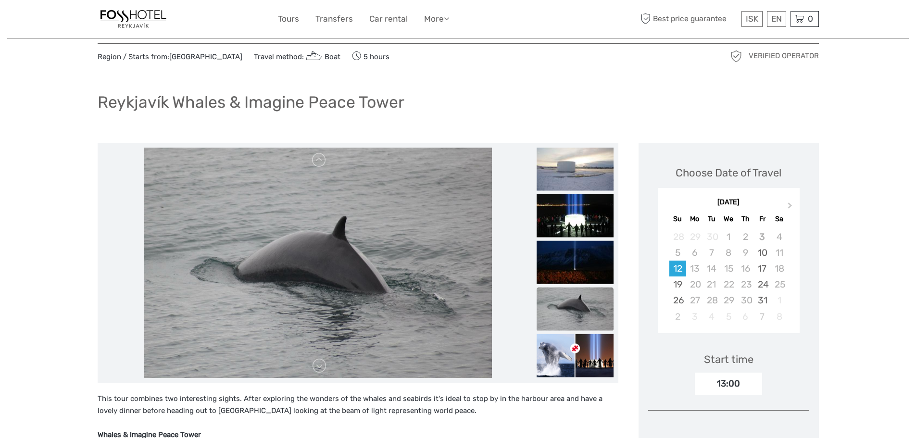
scroll to position [0, 0]
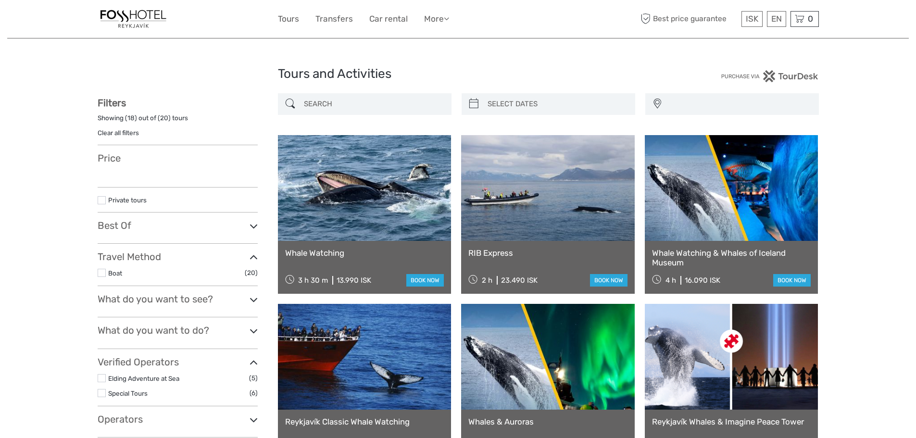
select select
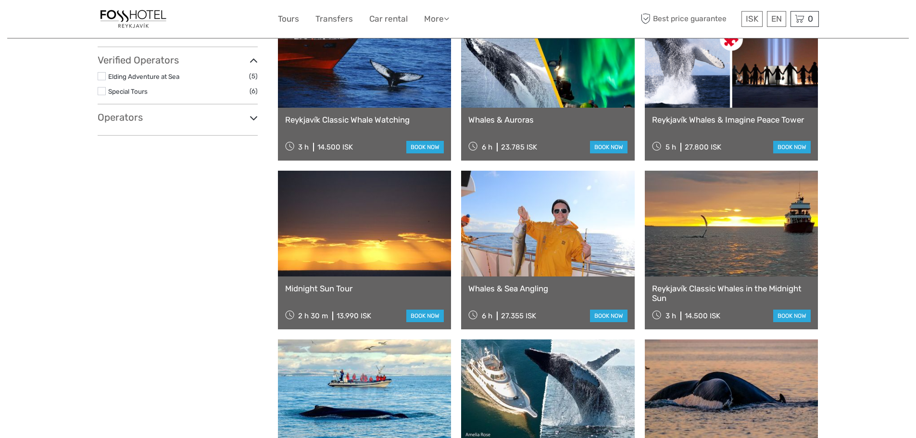
select select
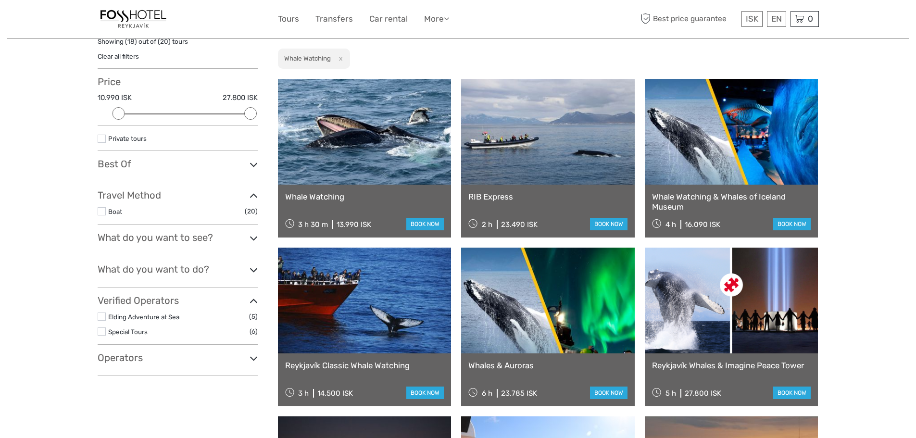
scroll to position [28, 0]
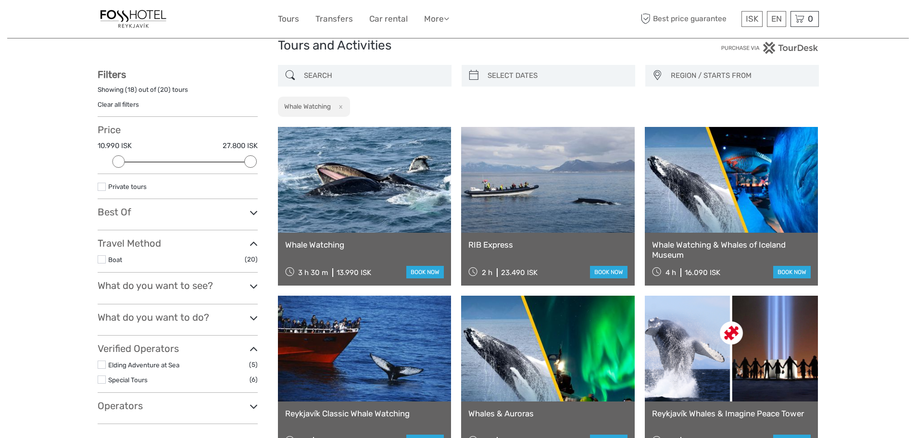
click at [312, 240] on link "Whale Watching" at bounding box center [364, 245] width 159 height 10
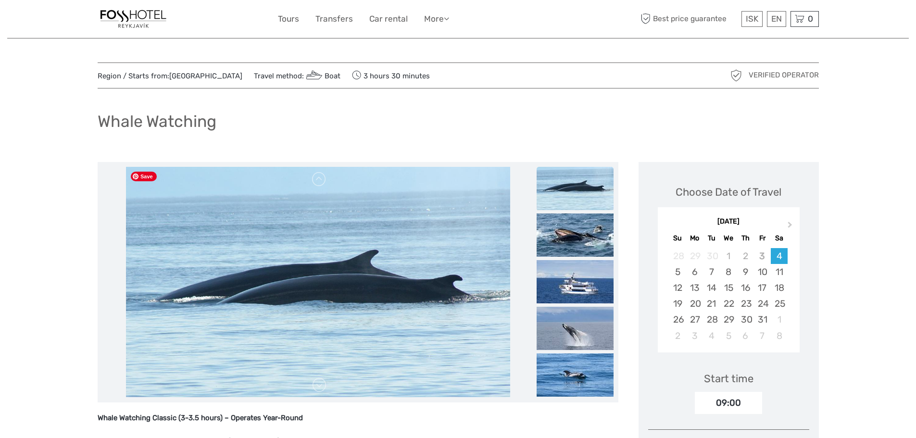
scroll to position [48, 0]
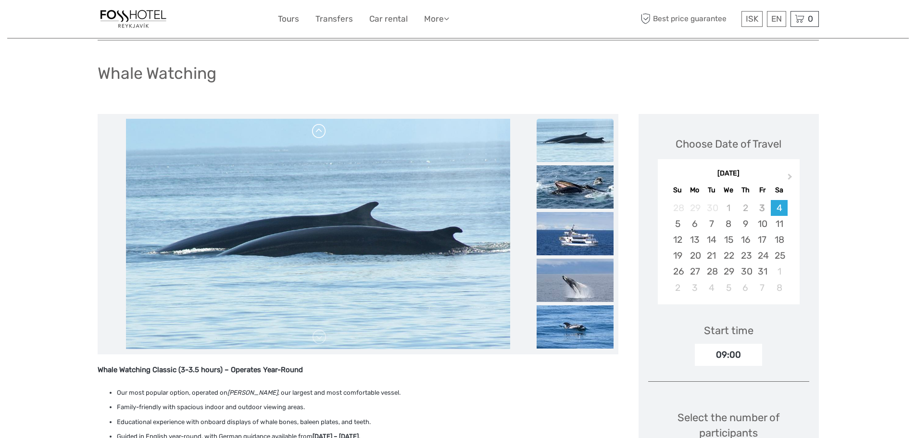
click at [319, 130] on link at bounding box center [319, 131] width 15 height 15
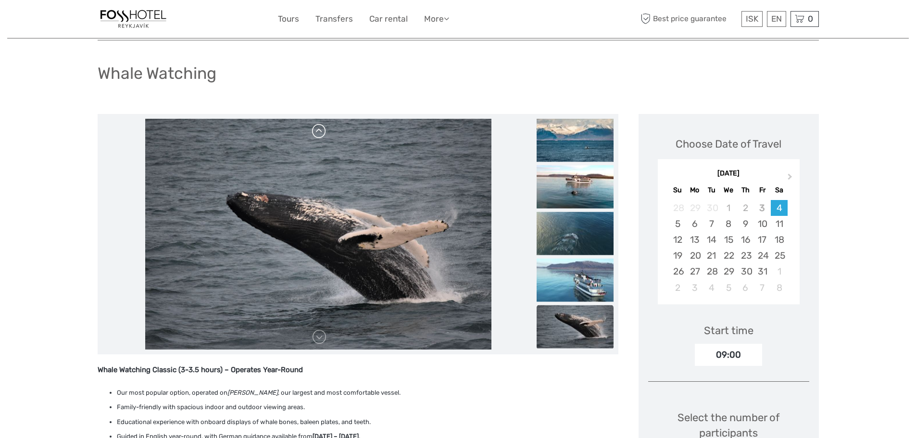
click at [319, 132] on link at bounding box center [319, 131] width 15 height 15
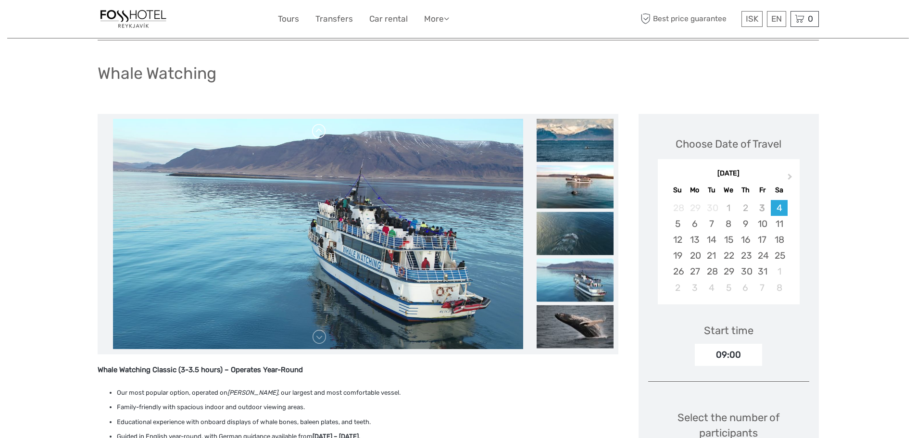
click at [319, 132] on link at bounding box center [319, 131] width 15 height 15
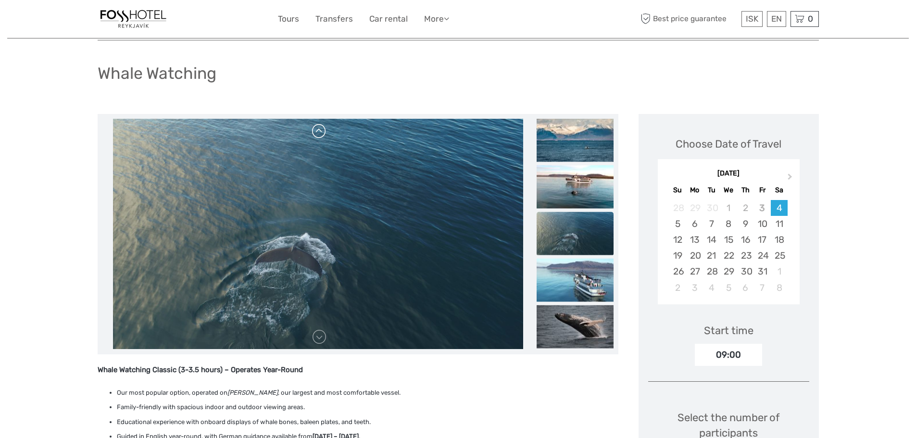
click at [319, 132] on link at bounding box center [319, 131] width 15 height 15
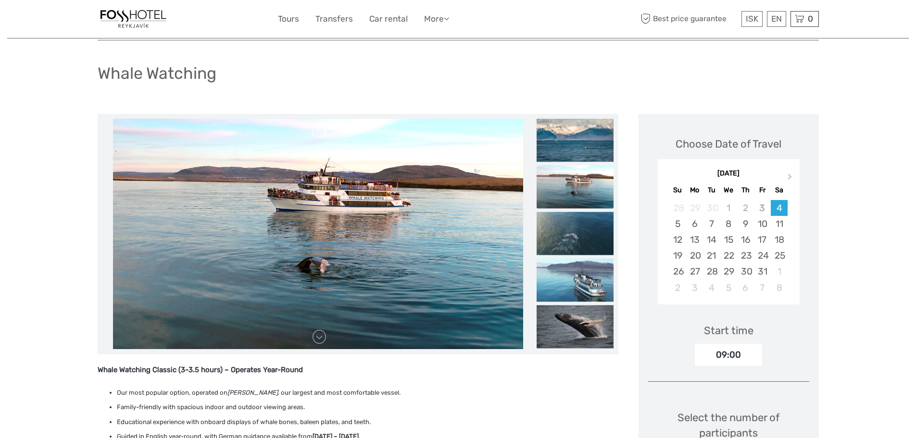
click at [319, 132] on link at bounding box center [319, 131] width 15 height 15
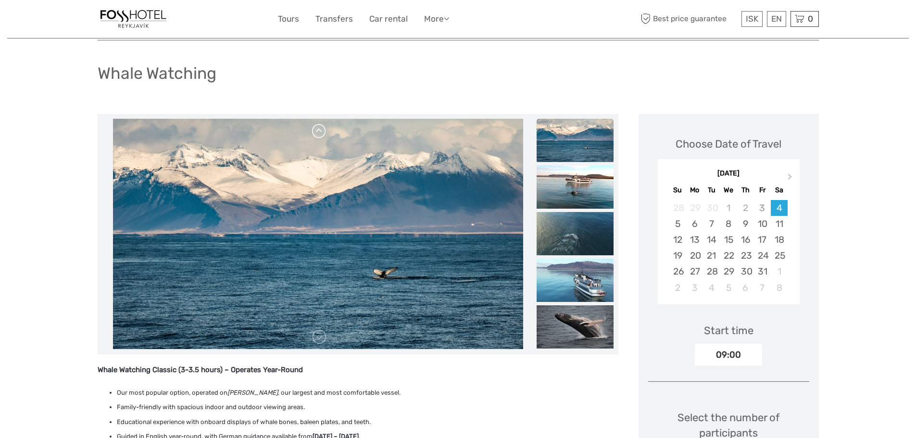
click at [319, 127] on link at bounding box center [319, 131] width 15 height 15
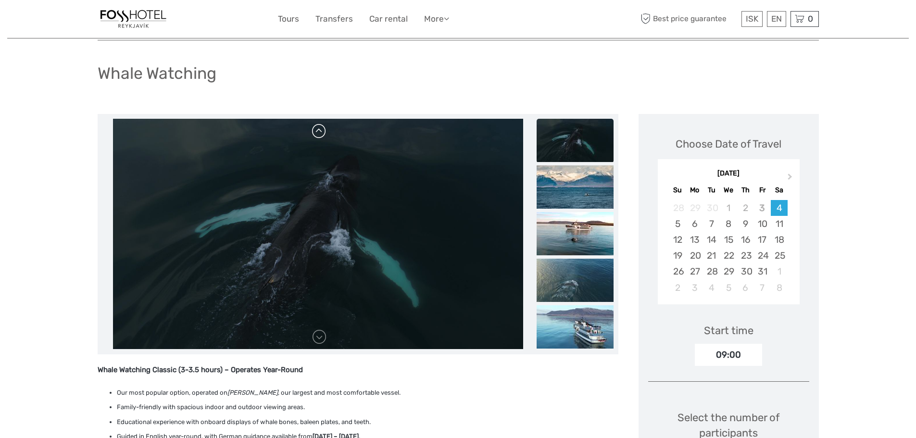
click at [318, 127] on link at bounding box center [319, 131] width 15 height 15
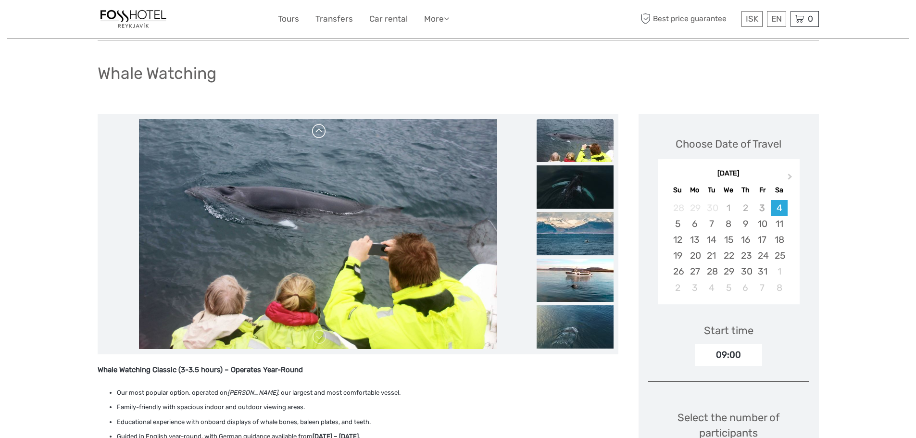
click at [318, 127] on link at bounding box center [319, 131] width 15 height 15
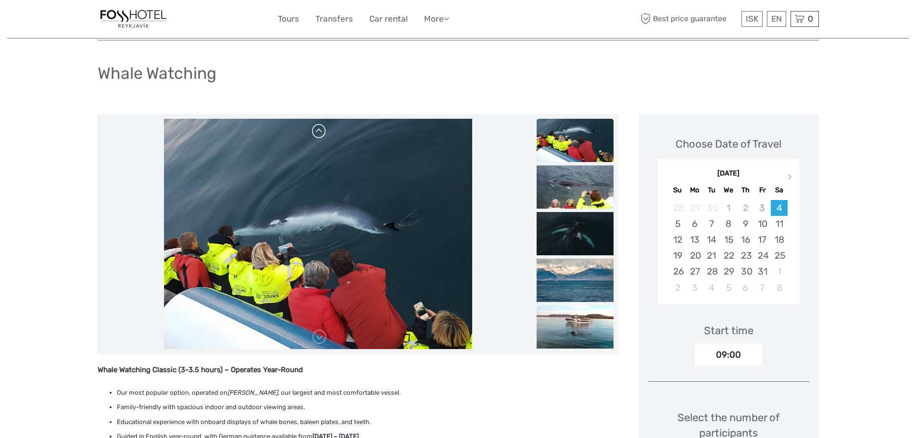
click at [319, 131] on link at bounding box center [319, 131] width 15 height 15
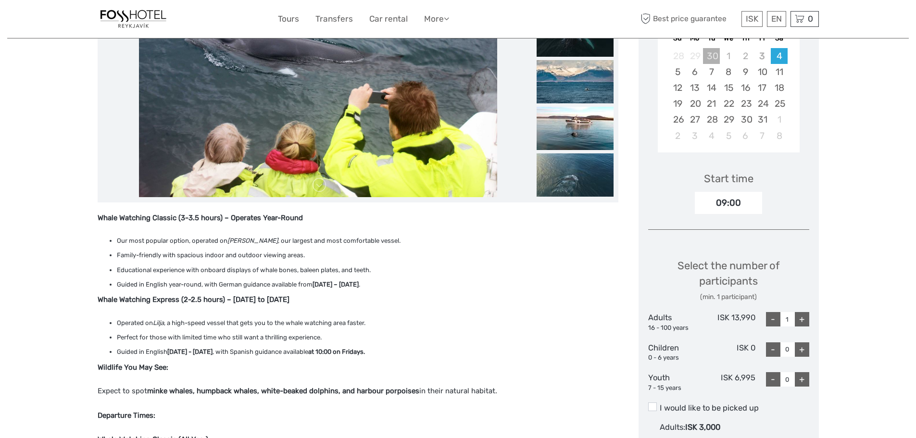
scroll to position [144, 0]
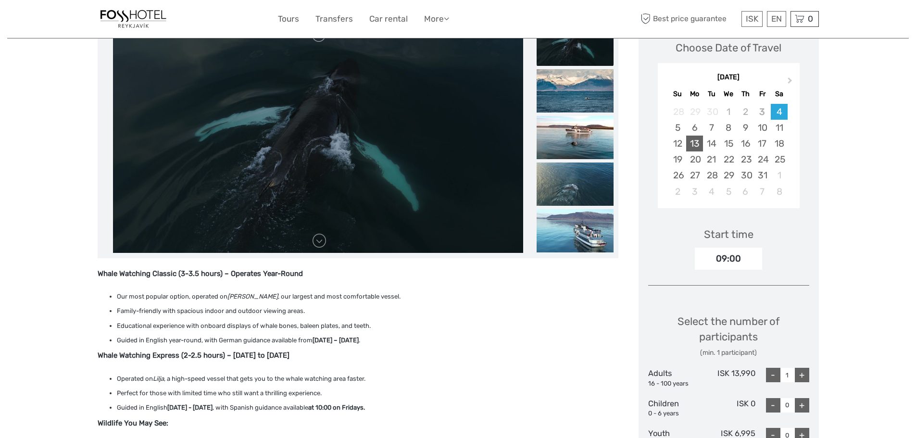
click at [695, 139] on div "13" at bounding box center [694, 144] width 17 height 16
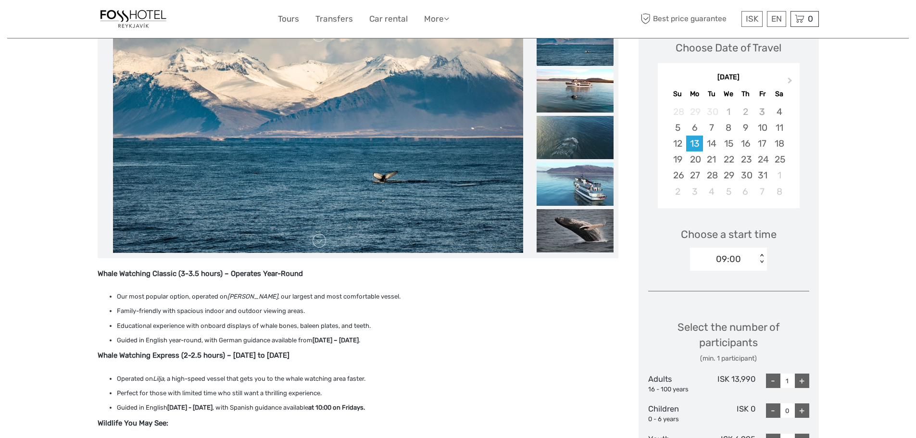
click at [764, 261] on div "< >" at bounding box center [762, 259] width 8 height 10
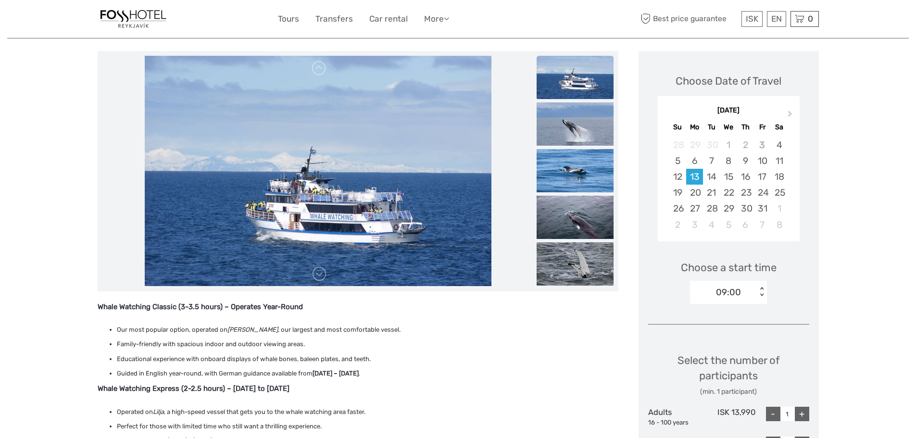
scroll to position [96, 0]
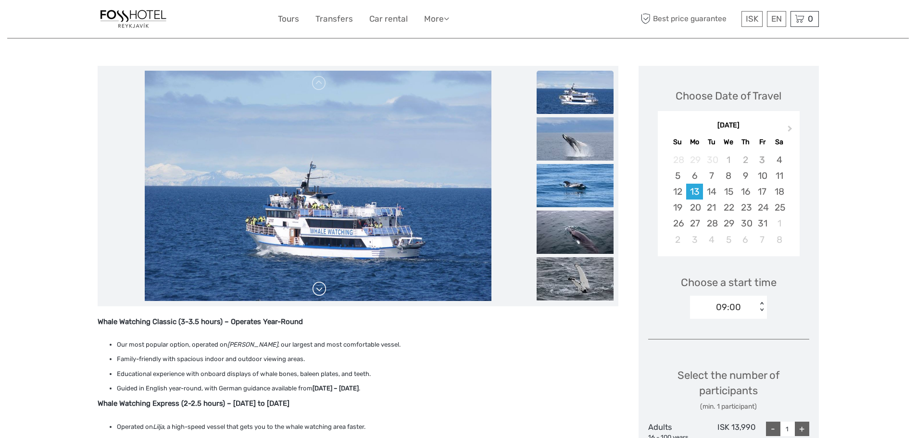
click at [315, 287] on link at bounding box center [319, 288] width 15 height 15
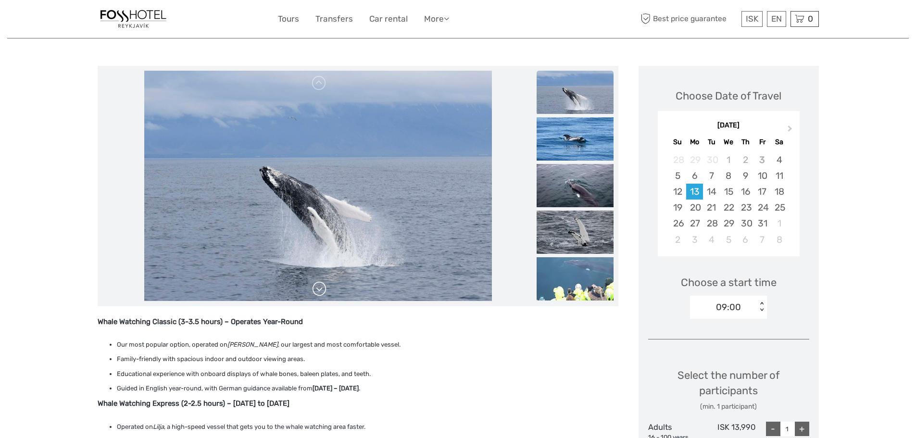
click at [320, 285] on link at bounding box center [319, 288] width 15 height 15
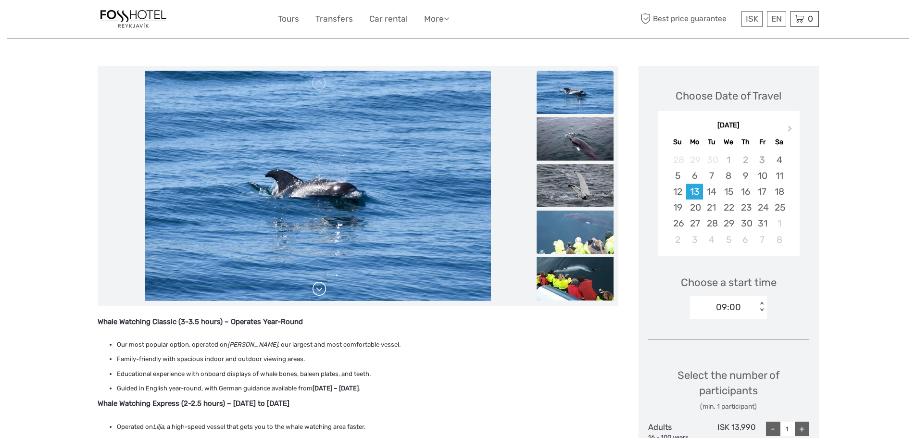
click at [320, 285] on link at bounding box center [319, 288] width 15 height 15
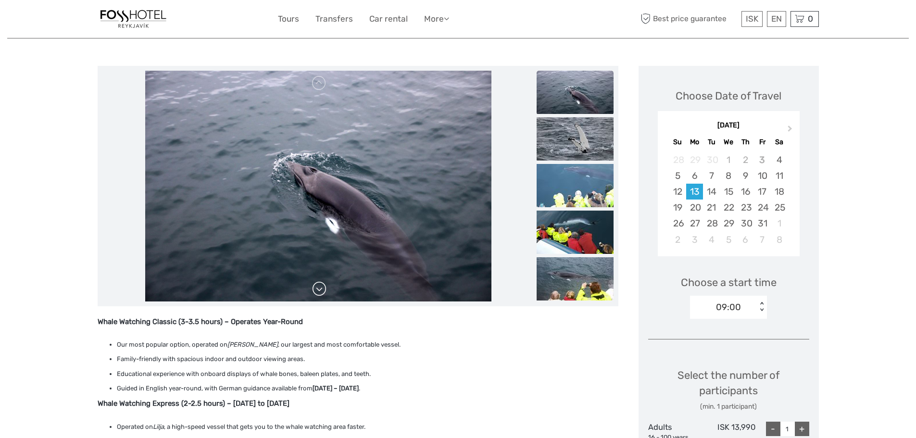
click at [319, 286] on link at bounding box center [319, 288] width 15 height 15
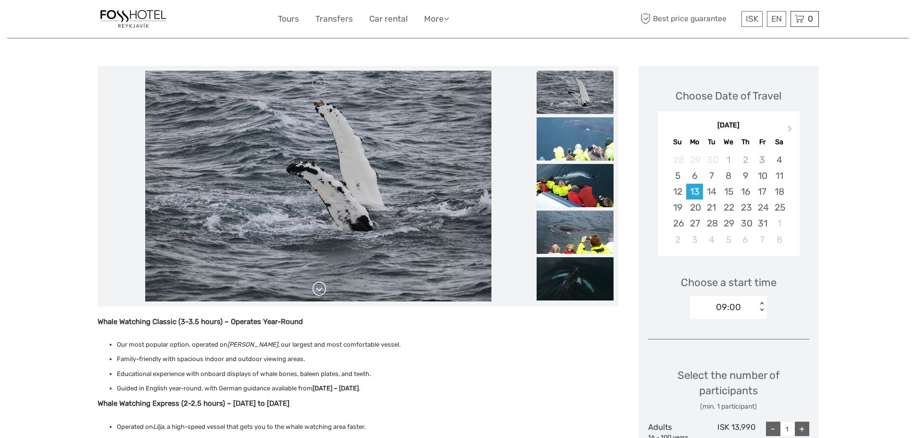
click at [317, 286] on link at bounding box center [319, 288] width 15 height 15
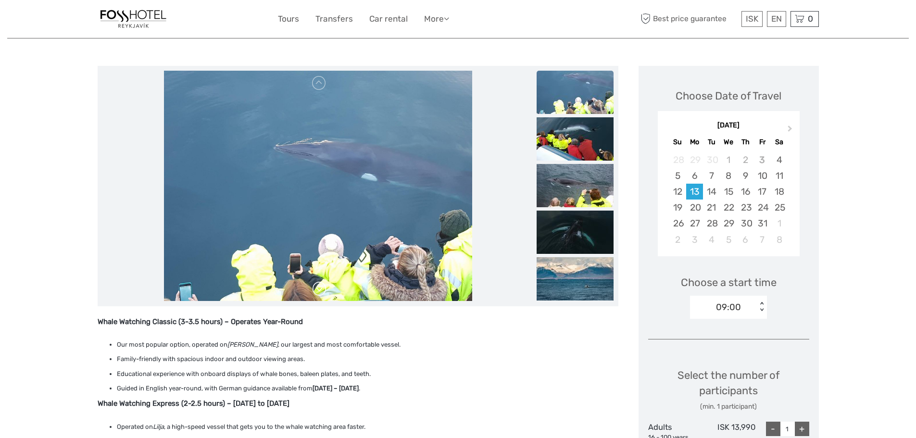
click at [317, 286] on link at bounding box center [319, 288] width 15 height 15
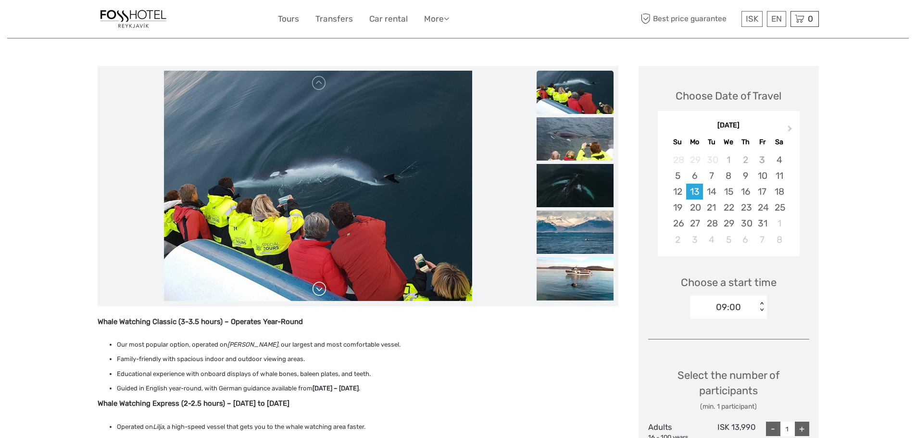
click at [317, 286] on link at bounding box center [319, 288] width 15 height 15
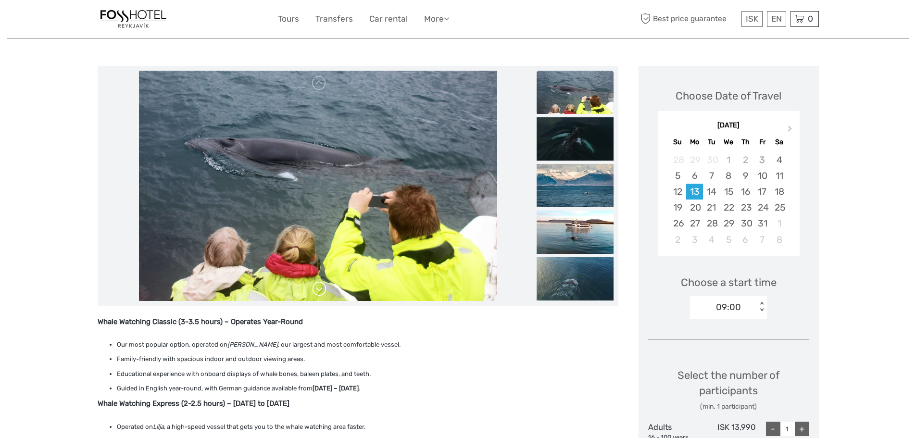
click at [317, 286] on link at bounding box center [319, 288] width 15 height 15
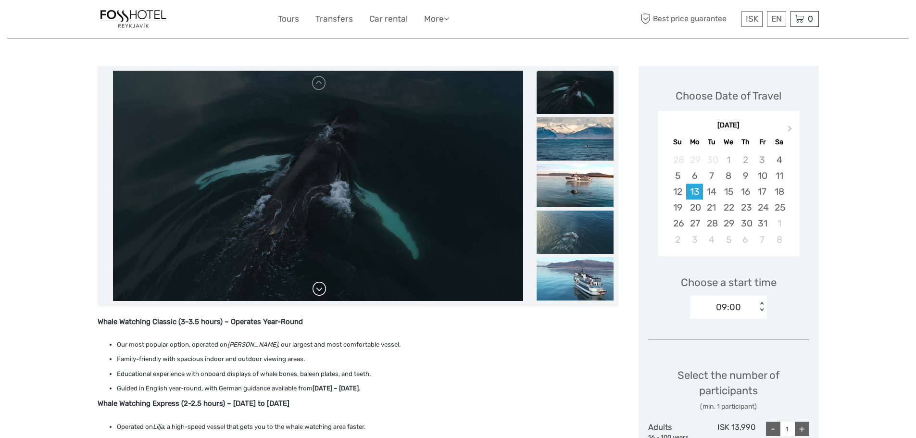
click at [317, 286] on link at bounding box center [319, 288] width 15 height 15
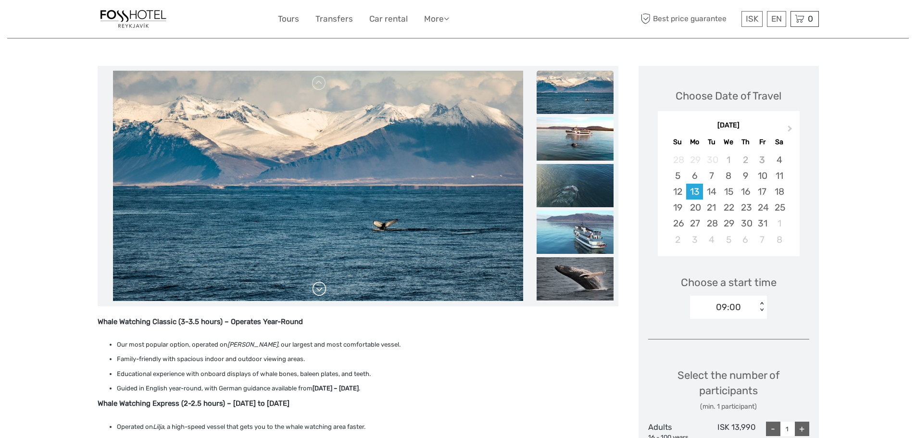
click at [321, 284] on link at bounding box center [319, 288] width 15 height 15
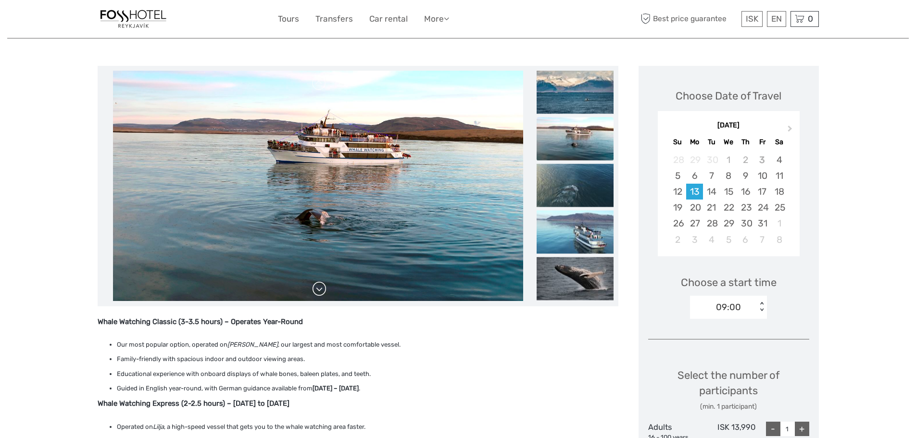
click at [317, 281] on link at bounding box center [319, 288] width 15 height 15
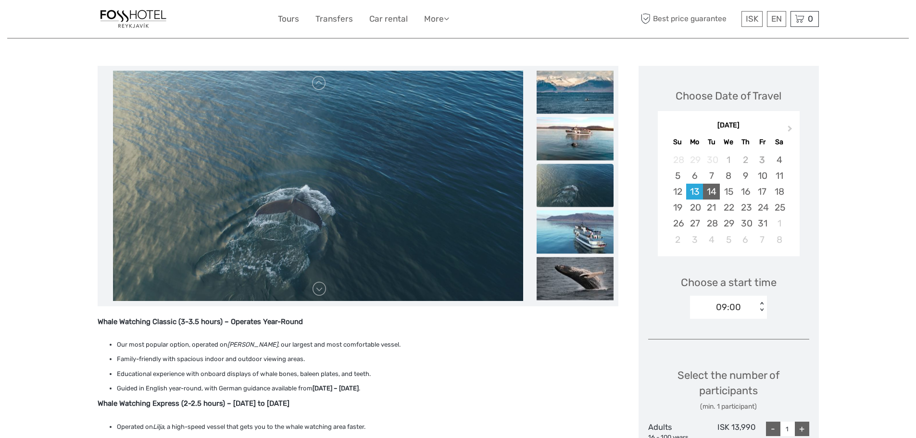
click at [712, 189] on div "14" at bounding box center [711, 192] width 17 height 16
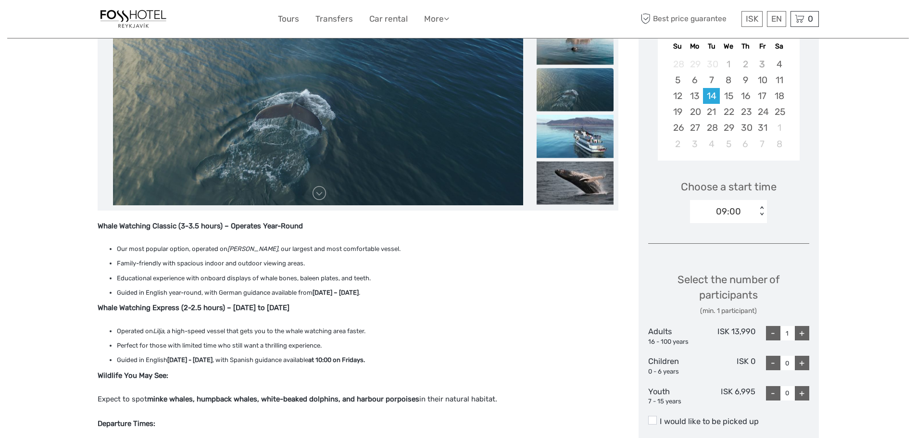
scroll to position [192, 0]
click at [803, 329] on div "+" at bounding box center [802, 333] width 14 height 14
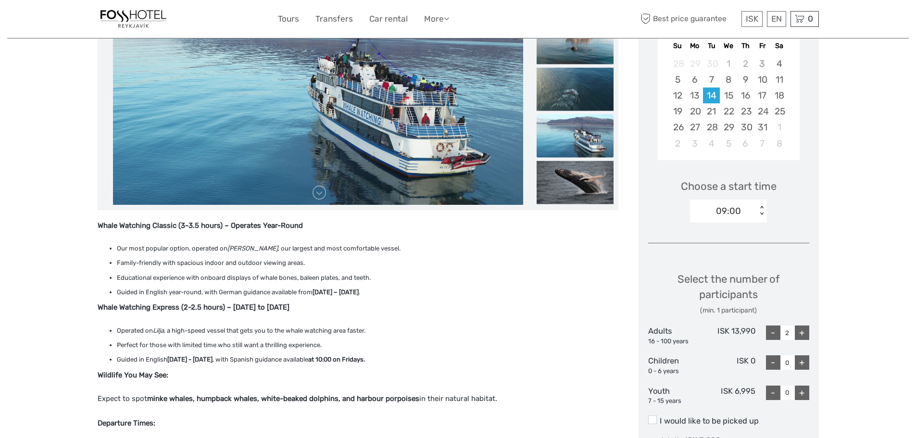
click at [803, 329] on div "+" at bounding box center [802, 333] width 14 height 14
click at [774, 333] on div "-" at bounding box center [773, 333] width 14 height 14
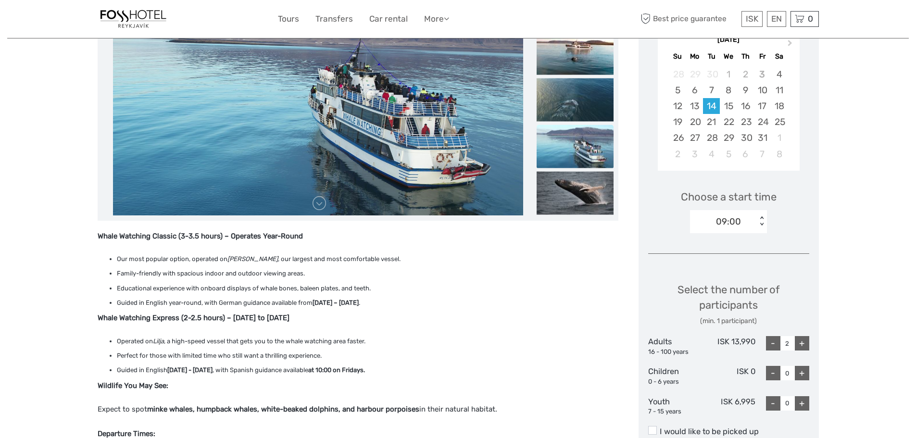
scroll to position [240, 0]
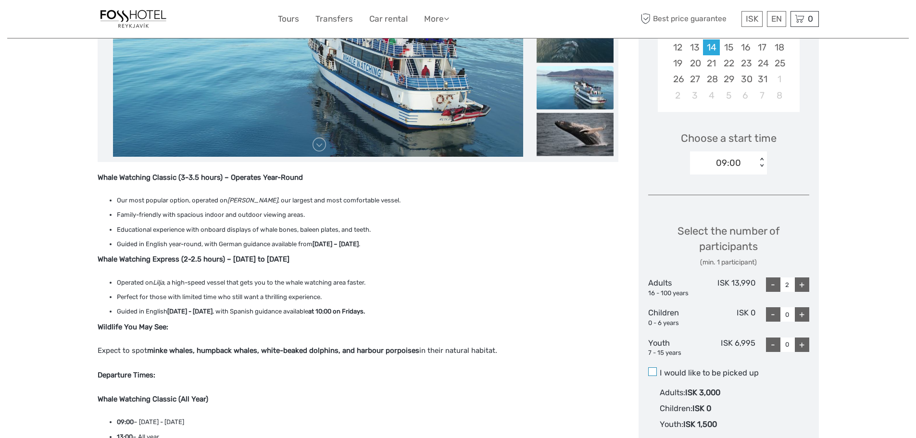
click at [650, 368] on span at bounding box center [652, 371] width 9 height 9
click at [660, 369] on input "I would like to be picked up" at bounding box center [660, 369] width 0 height 0
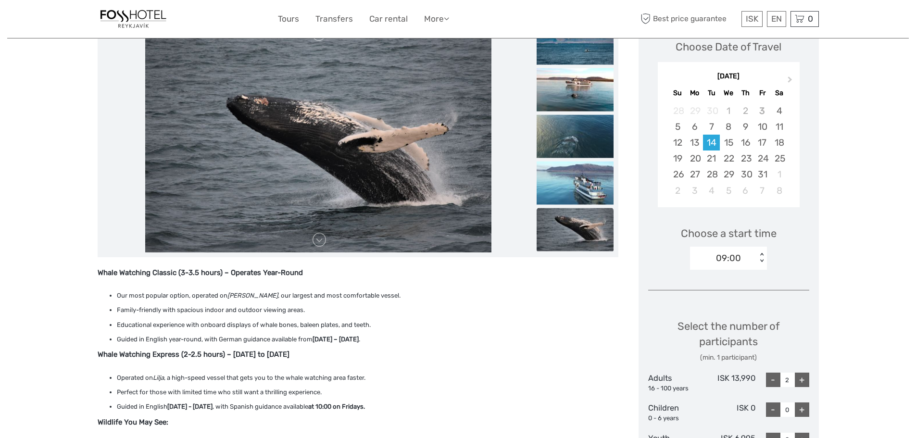
scroll to position [144, 0]
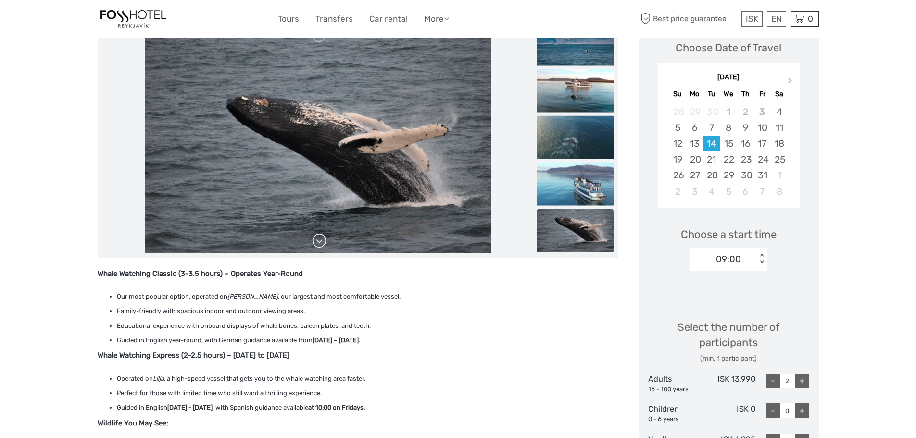
click at [321, 243] on link at bounding box center [319, 240] width 15 height 15
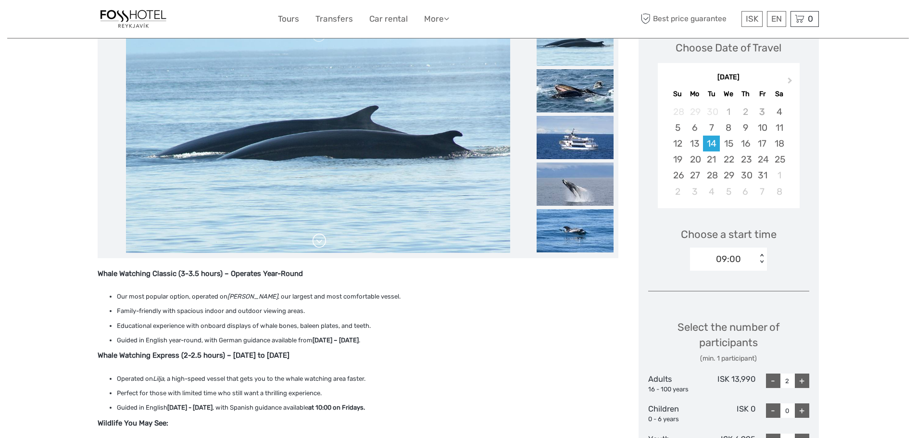
click at [318, 241] on link at bounding box center [319, 240] width 15 height 15
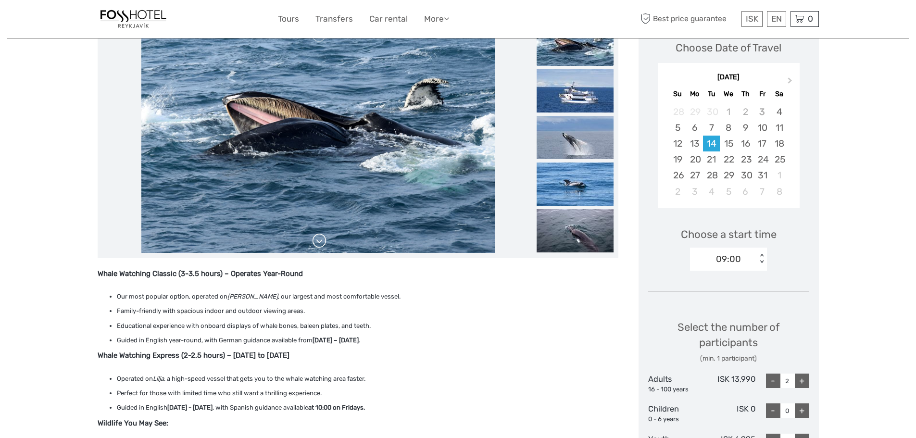
click at [318, 240] on link at bounding box center [319, 240] width 15 height 15
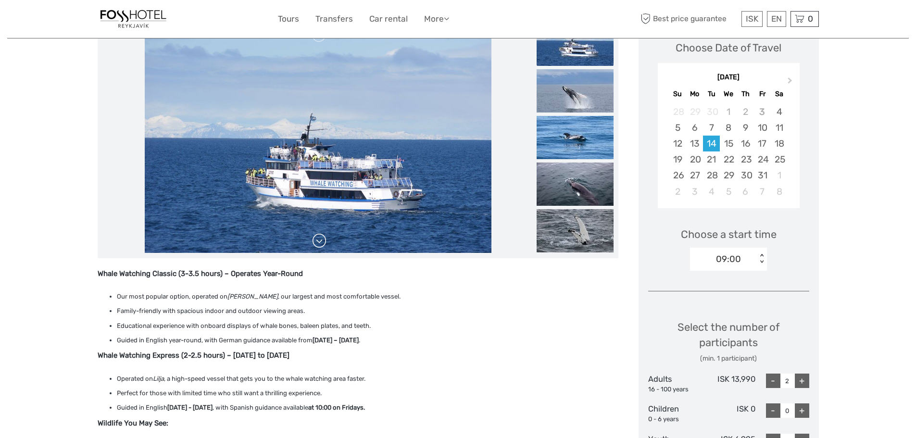
click at [321, 237] on link at bounding box center [319, 240] width 15 height 15
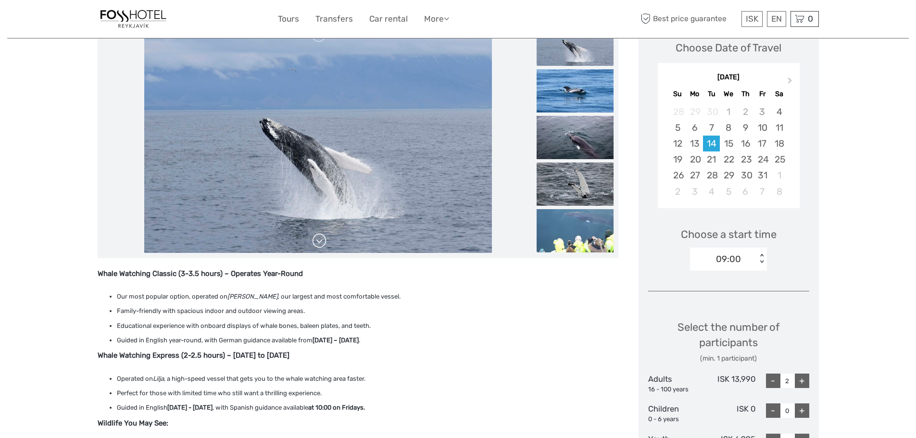
click at [321, 237] on link at bounding box center [319, 240] width 15 height 15
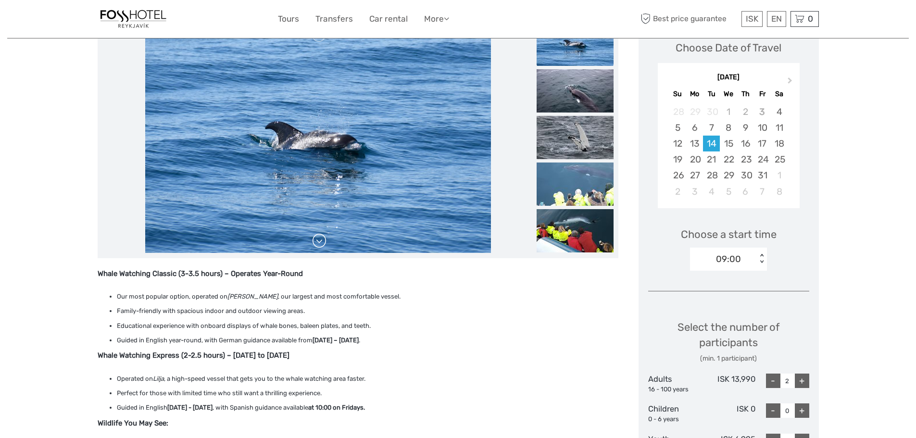
click at [319, 238] on link at bounding box center [319, 240] width 15 height 15
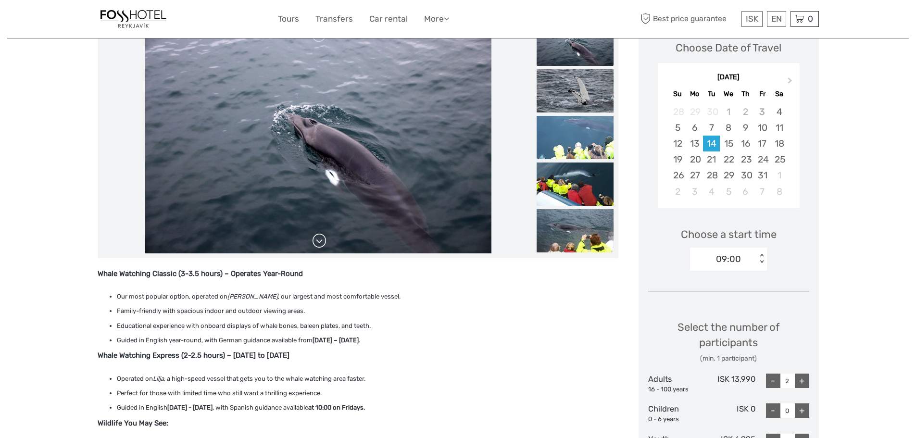
click at [317, 237] on link at bounding box center [319, 240] width 15 height 15
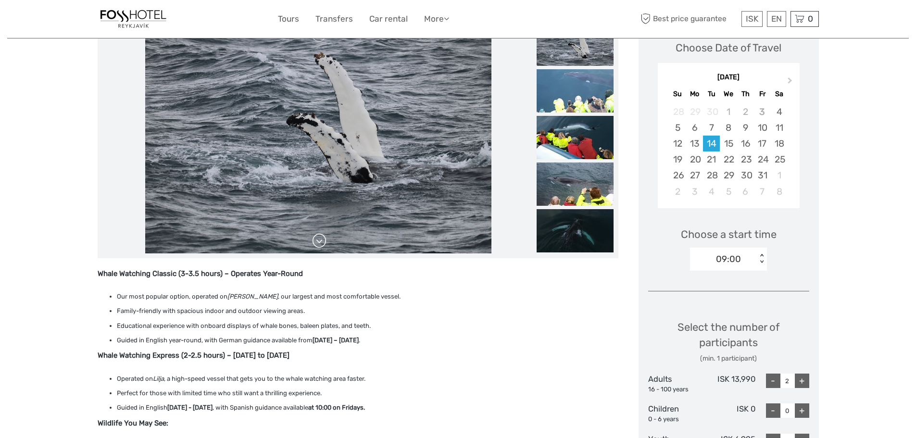
click at [319, 241] on link at bounding box center [319, 240] width 15 height 15
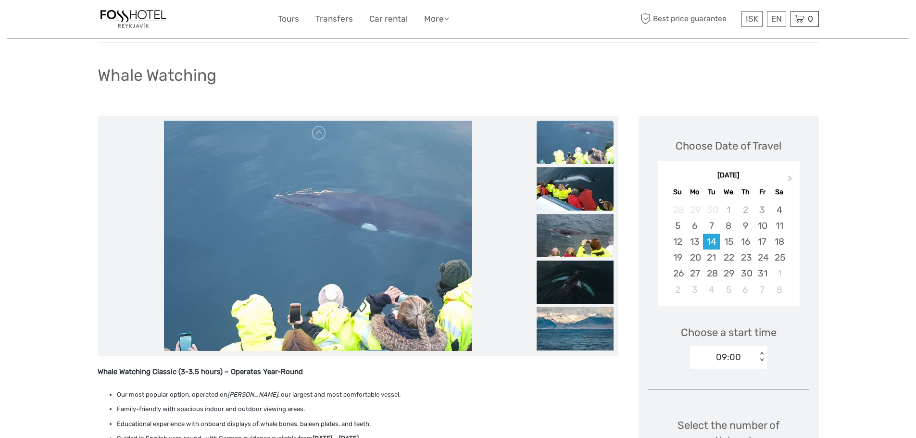
scroll to position [0, 0]
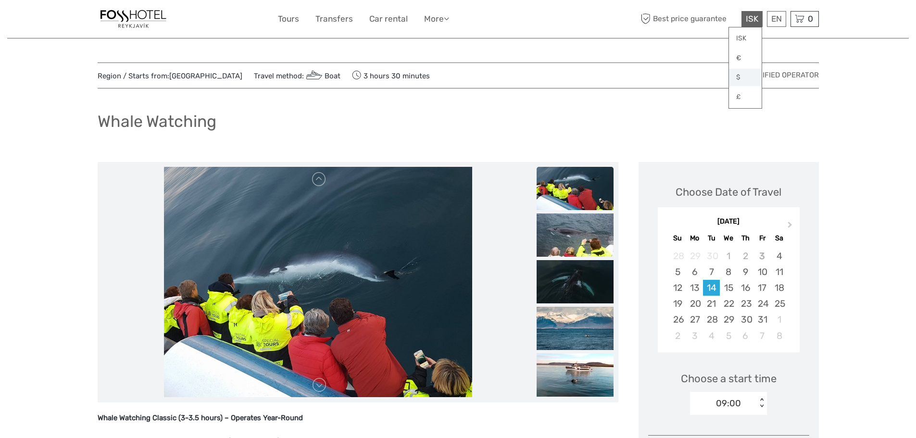
click at [739, 73] on link "$" at bounding box center [745, 77] width 33 height 17
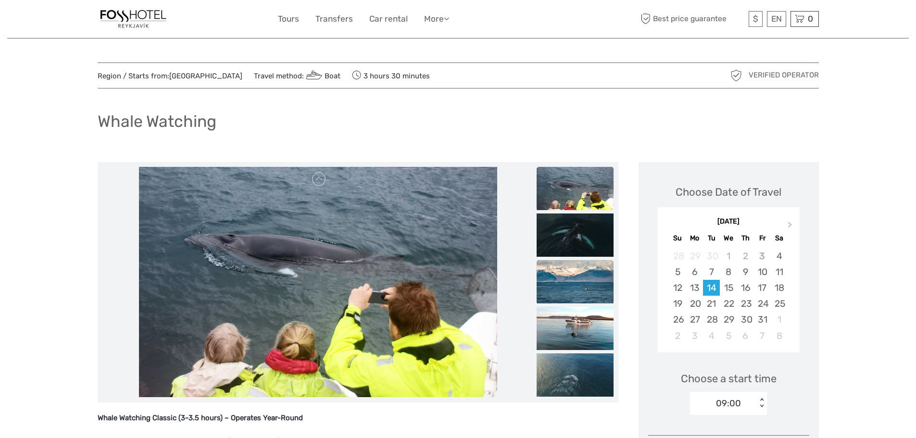
click at [584, 285] on img at bounding box center [575, 281] width 77 height 43
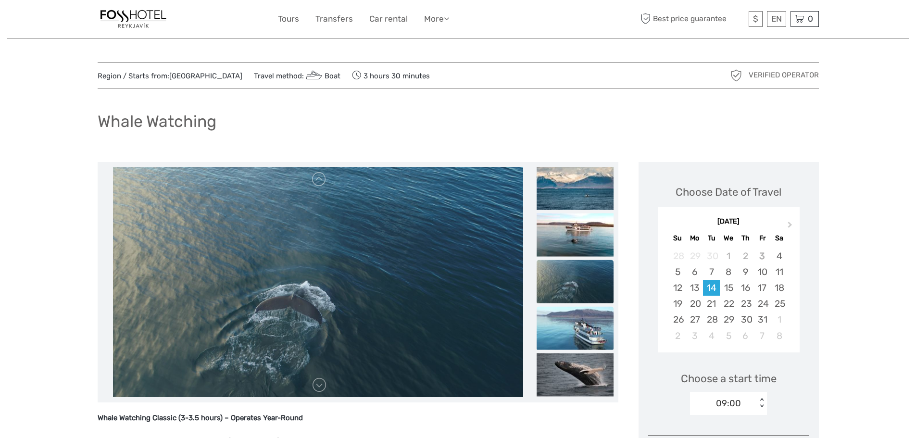
click at [587, 320] on img at bounding box center [575, 327] width 77 height 43
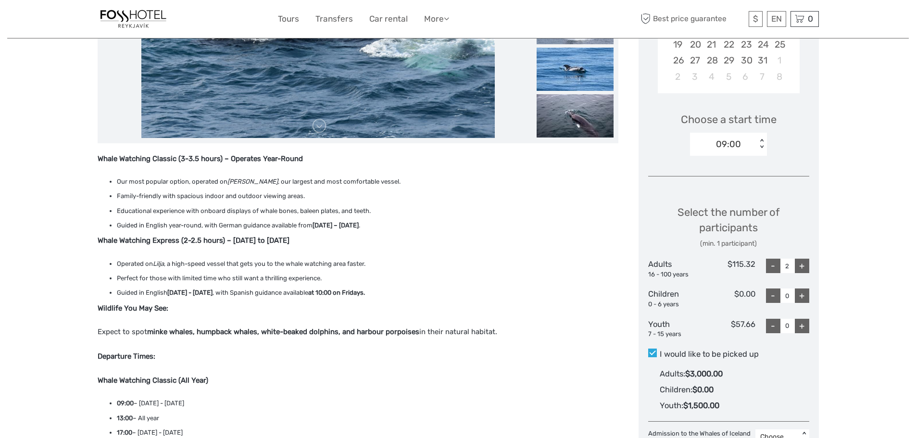
scroll to position [192, 0]
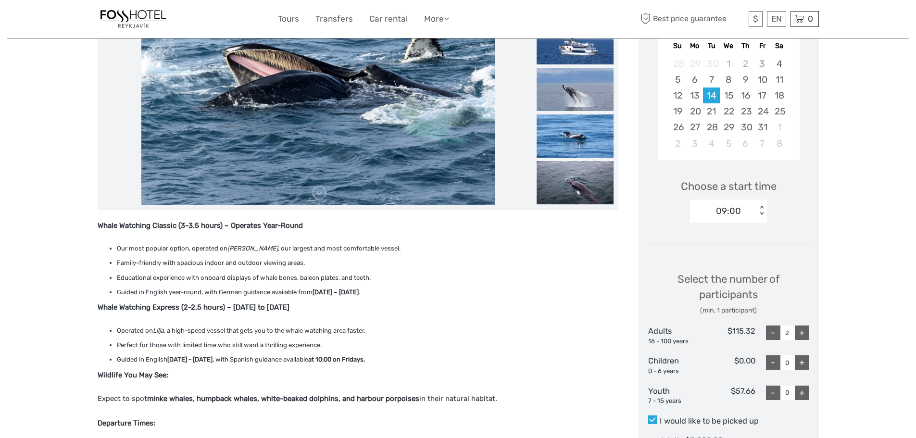
click at [760, 214] on div "< >" at bounding box center [762, 211] width 8 height 10
click at [709, 257] on div "13:00" at bounding box center [728, 256] width 67 height 16
click at [857, 319] on div "Region / Starts from: Capital Region Travel method: Boat 3 hours 30 minutes Ver…" at bounding box center [458, 413] width 902 height 1210
click at [803, 330] on div "+" at bounding box center [802, 333] width 14 height 14
click at [799, 329] on div "+" at bounding box center [802, 333] width 14 height 14
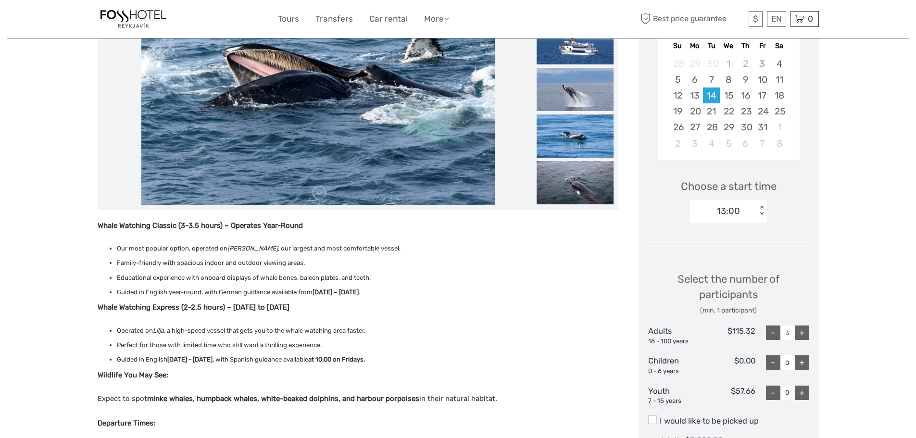
click at [769, 330] on div "-" at bounding box center [773, 333] width 14 height 14
type input "2"
click at [869, 331] on div "Region / Starts from: Capital Region Travel method: Boat 3 hours 30 minutes Ver…" at bounding box center [458, 413] width 902 height 1210
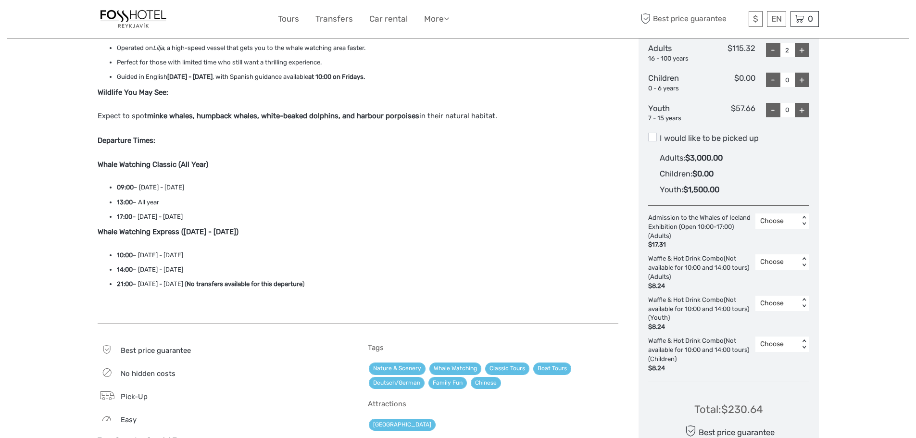
scroll to position [481, 0]
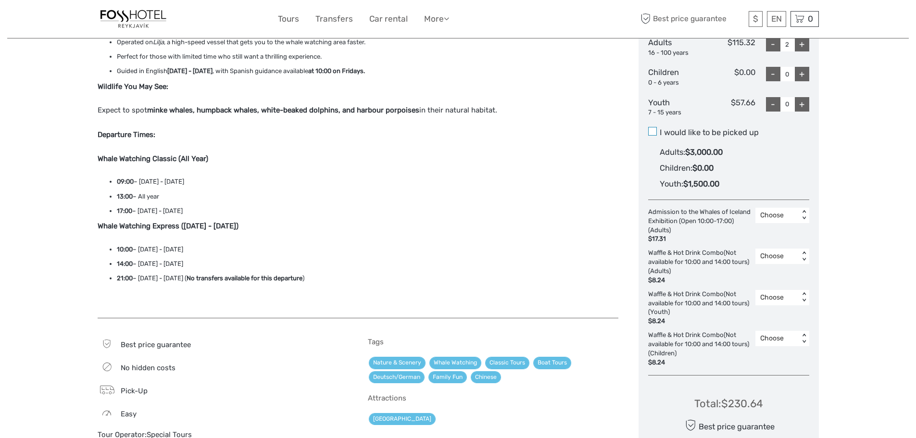
click at [654, 129] on span at bounding box center [652, 131] width 9 height 9
click at [660, 129] on input "I would like to be picked up" at bounding box center [660, 129] width 0 height 0
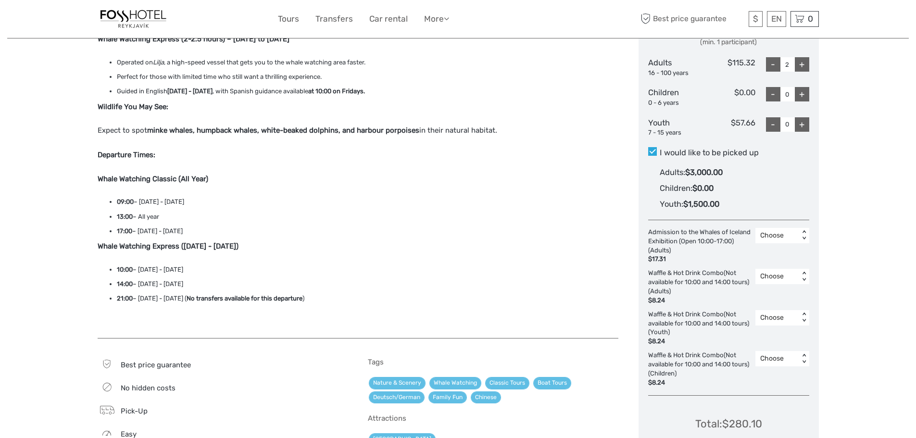
scroll to position [625, 0]
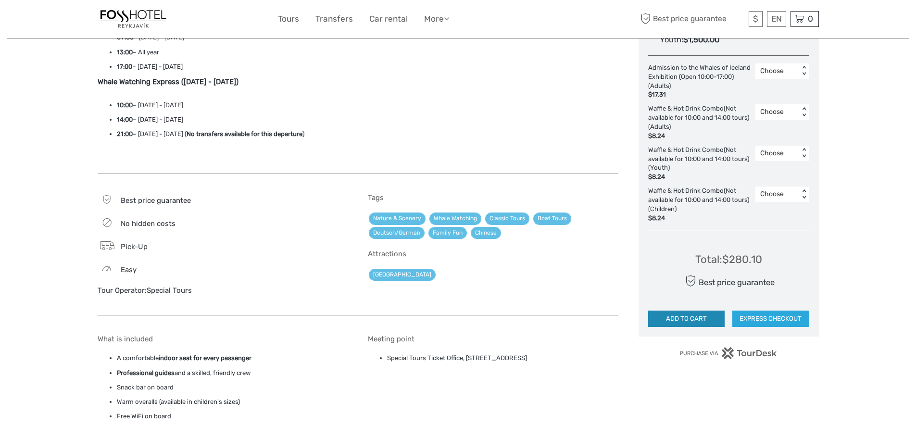
click at [680, 317] on button "ADD TO CART" at bounding box center [686, 319] width 77 height 16
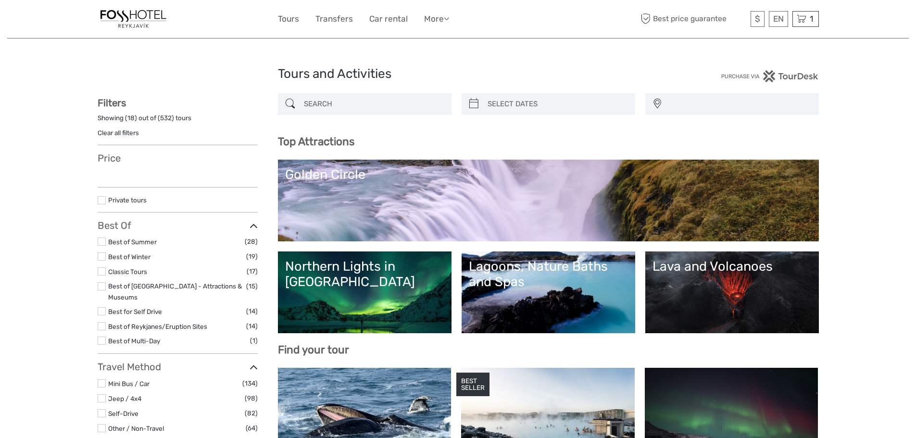
select select
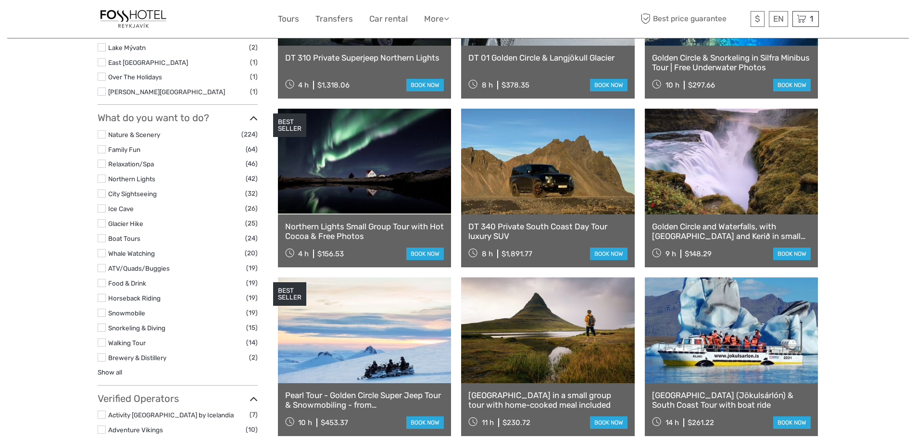
scroll to position [769, 0]
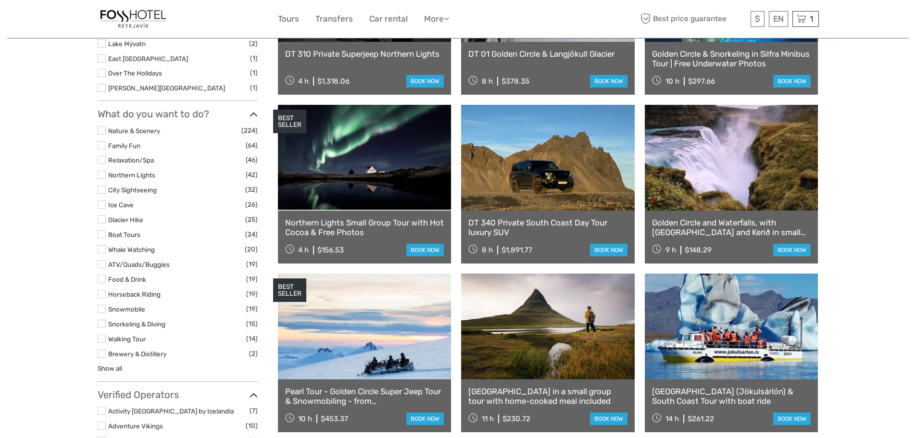
click at [102, 290] on label at bounding box center [102, 294] width 8 height 8
click at [0, 0] on input "checkbox" at bounding box center [0, 0] width 0 height 0
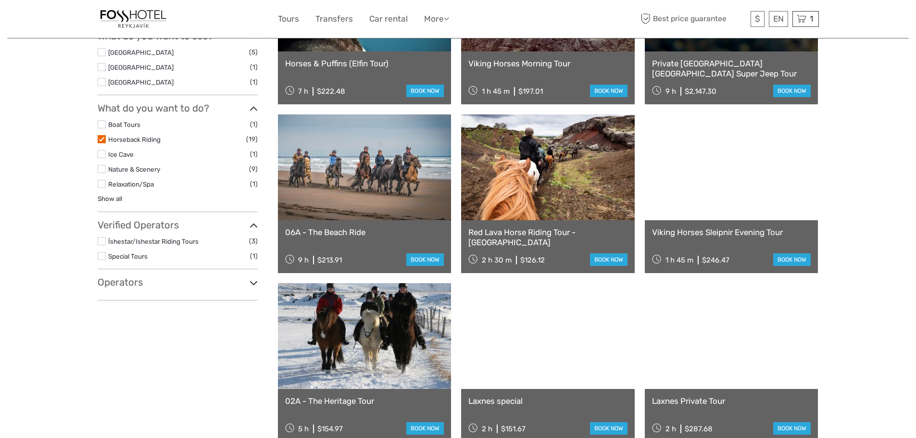
scroll to position [391, 0]
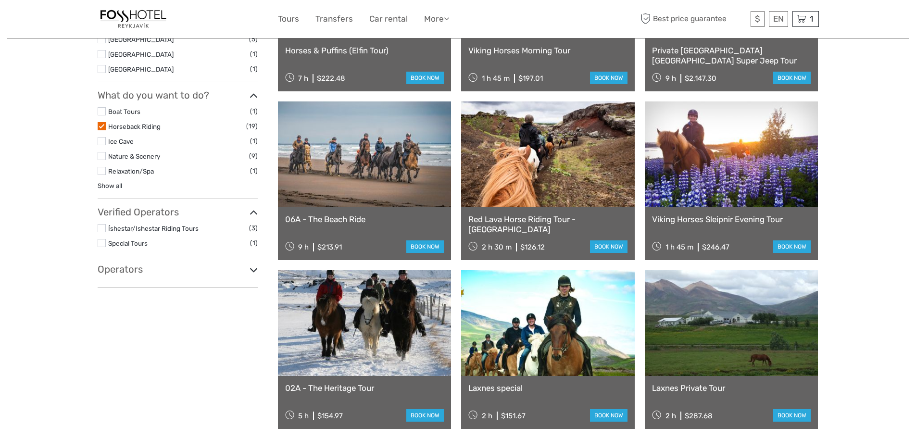
click at [362, 192] on link at bounding box center [365, 154] width 174 height 106
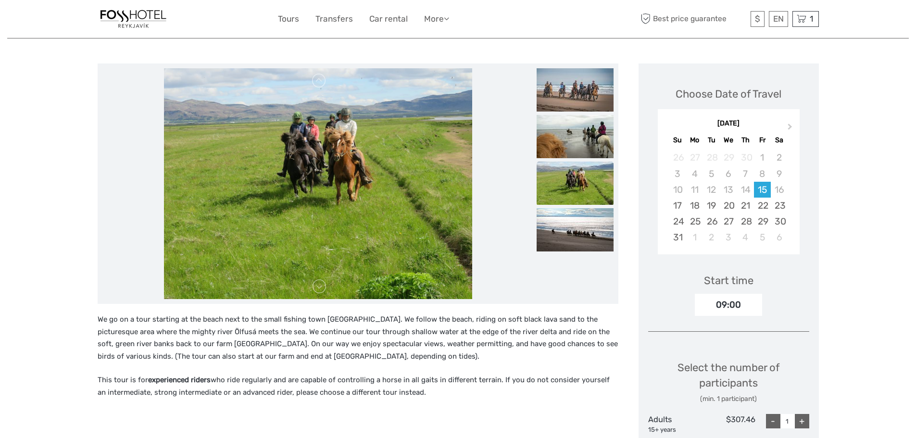
scroll to position [144, 0]
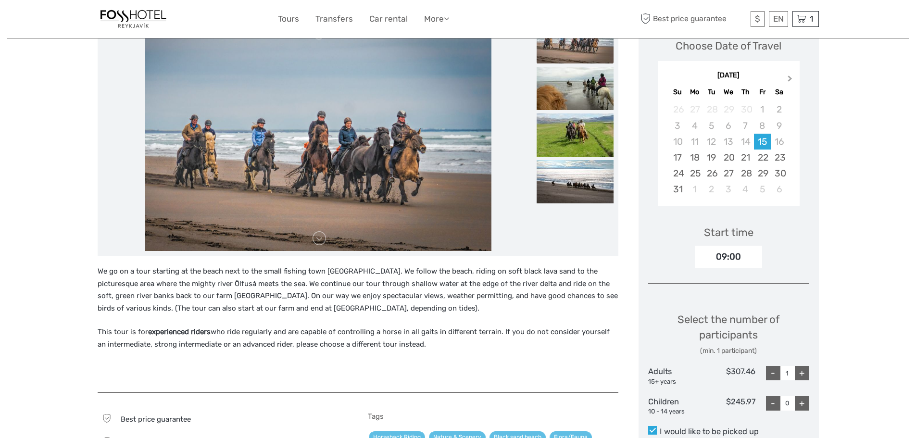
click at [790, 76] on span "Next Month" at bounding box center [790, 81] width 0 height 14
click at [667, 77] on span "Previous Month" at bounding box center [667, 81] width 0 height 14
click at [669, 77] on div "[DATE]" at bounding box center [729, 76] width 142 height 10
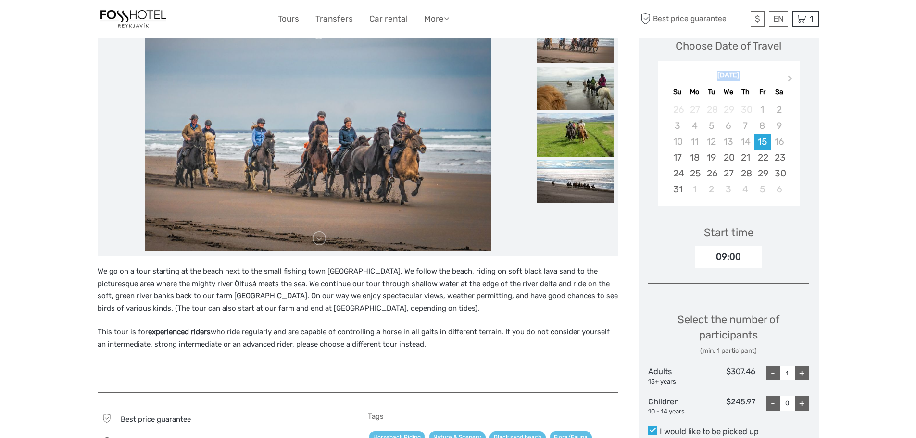
click at [669, 77] on div "[DATE]" at bounding box center [729, 76] width 142 height 10
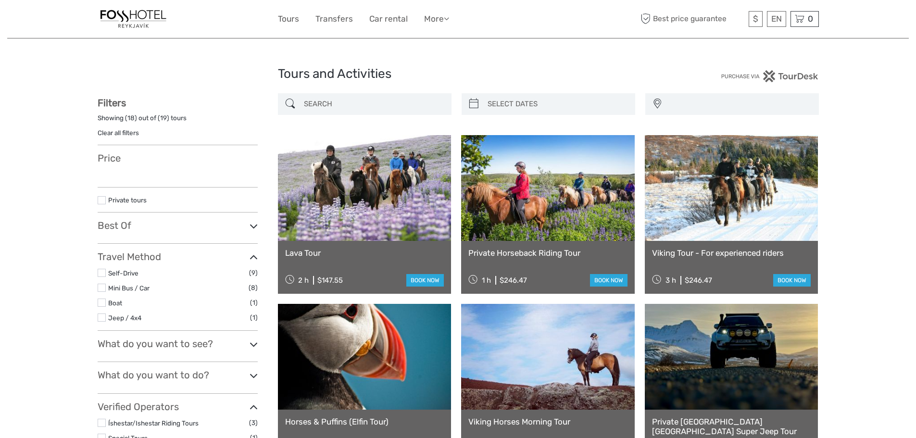
select select
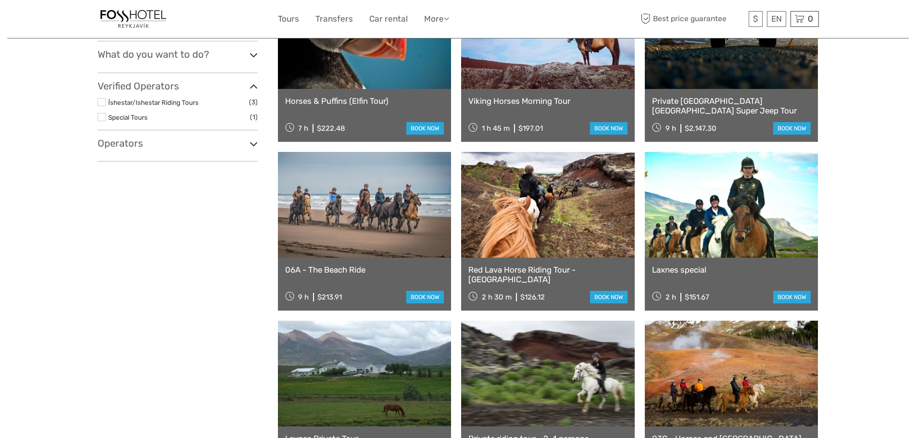
scroll to position [336, 0]
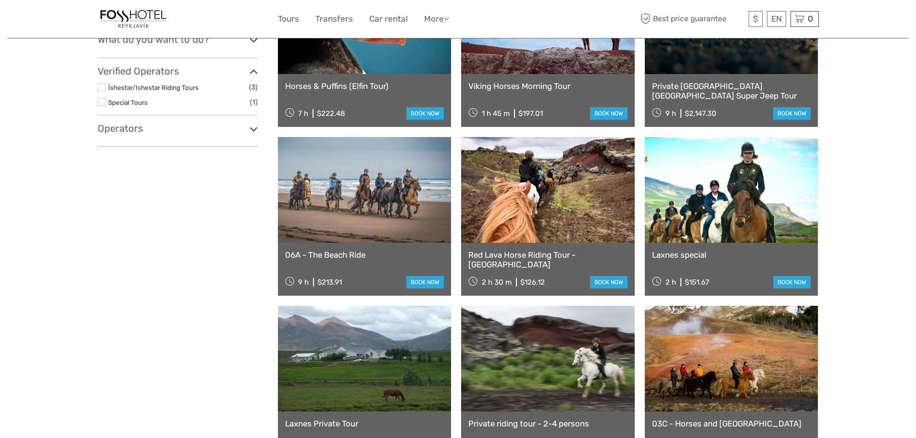
select select
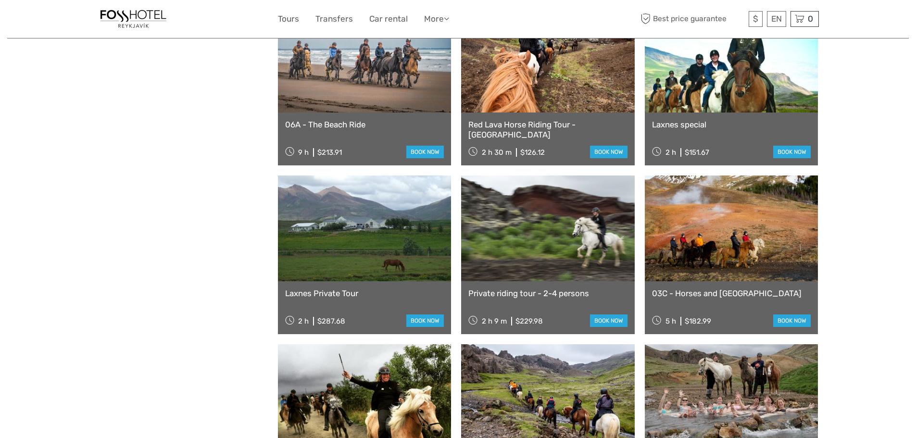
scroll to position [528, 0]
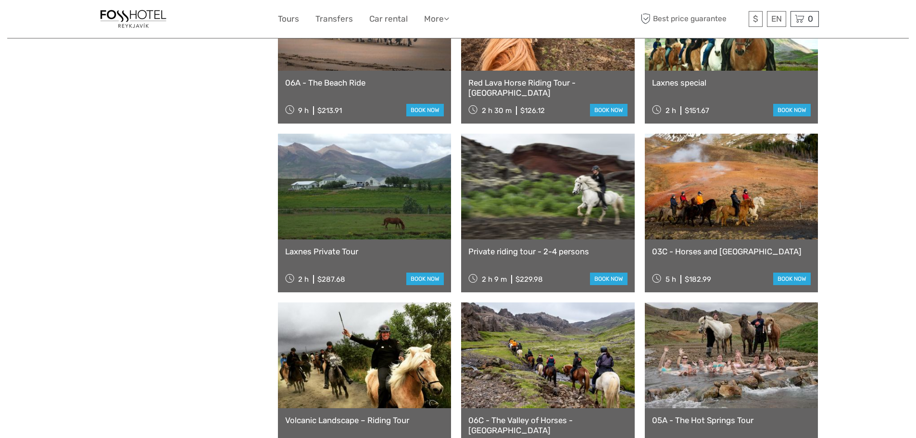
click at [350, 250] on link "Laxnes Private Tour" at bounding box center [364, 252] width 159 height 10
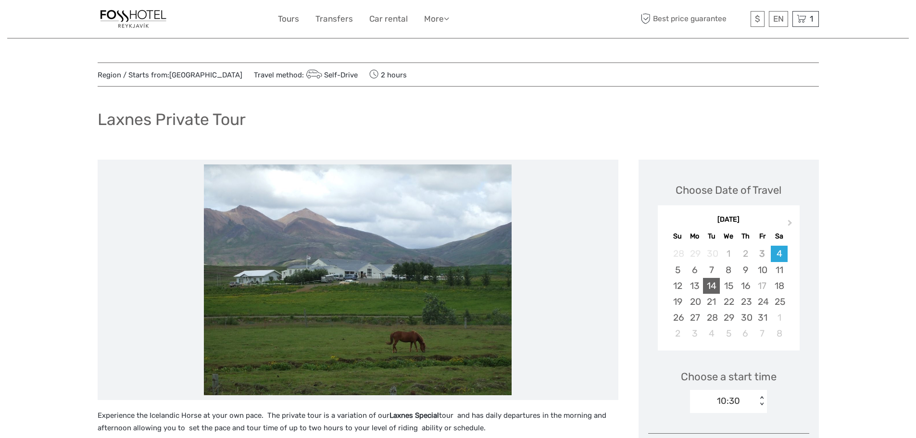
click at [712, 286] on div "14" at bounding box center [711, 286] width 17 height 16
click at [692, 284] on div "13" at bounding box center [694, 286] width 17 height 16
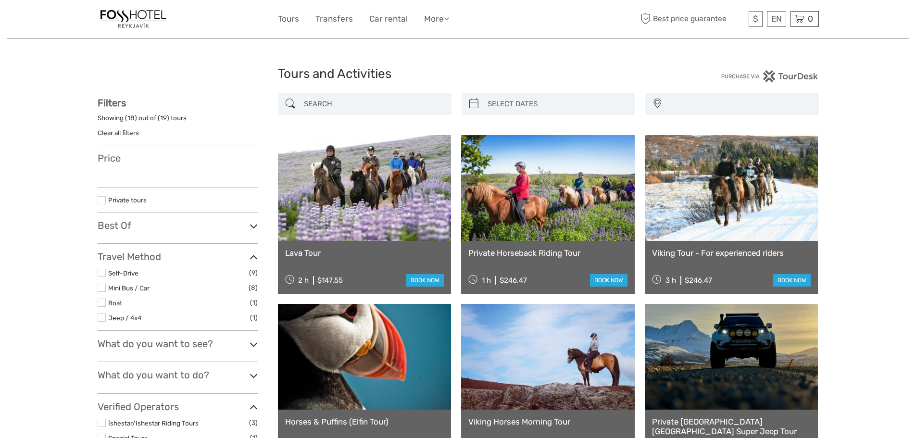
select select
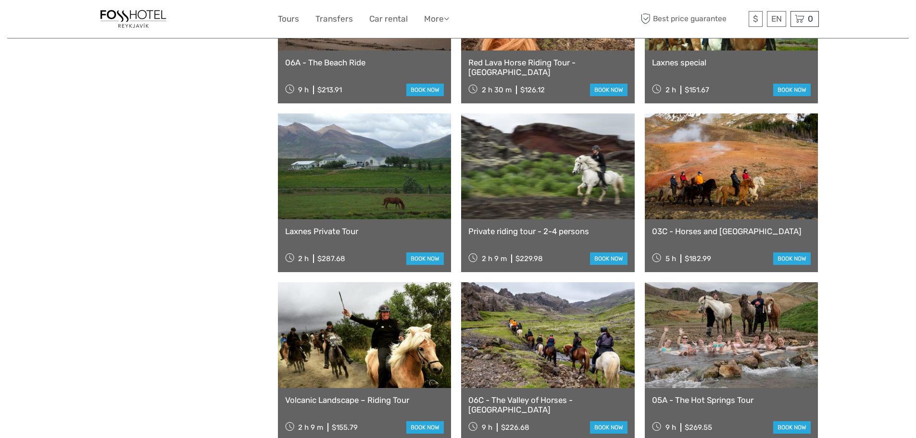
select select
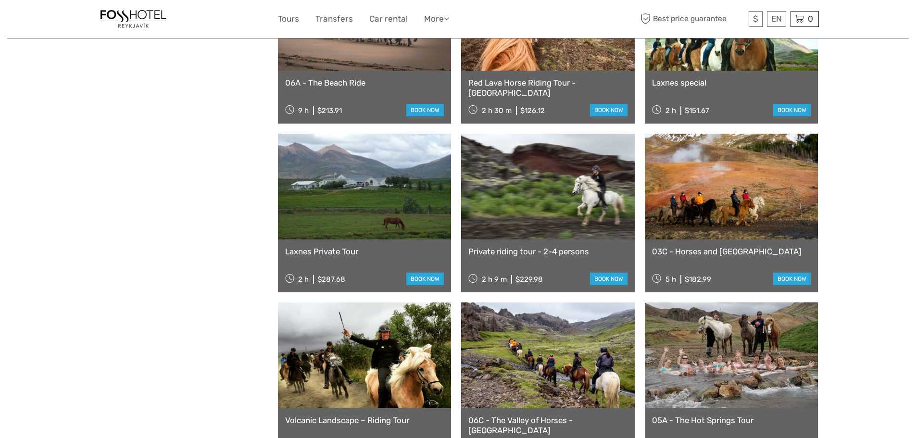
scroll to position [0, 0]
click at [716, 250] on link "03C - Horses and [GEOGRAPHIC_DATA]" at bounding box center [731, 252] width 159 height 10
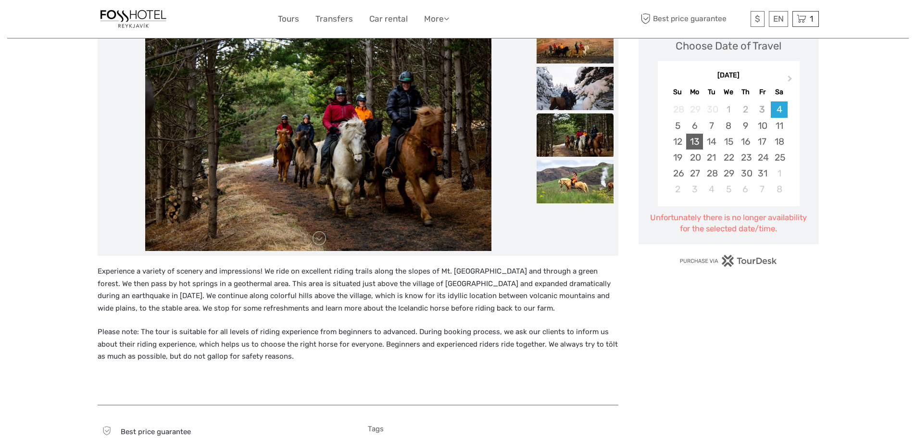
click at [696, 140] on div "13" at bounding box center [694, 142] width 17 height 16
